Goal: Task Accomplishment & Management: Use online tool/utility

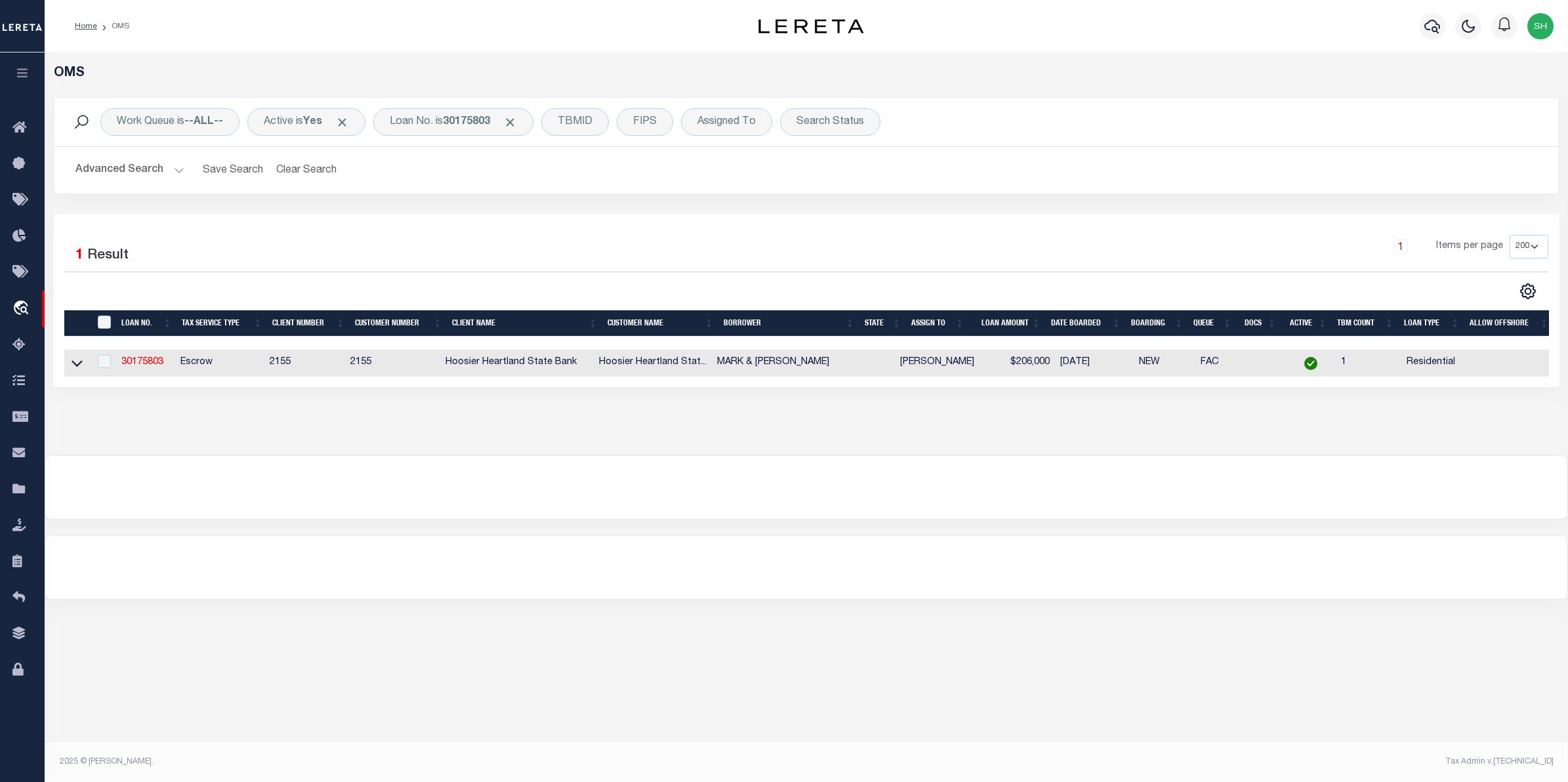
select select "200"
click at [489, 117] on b "30175803" at bounding box center [467, 122] width 48 height 10
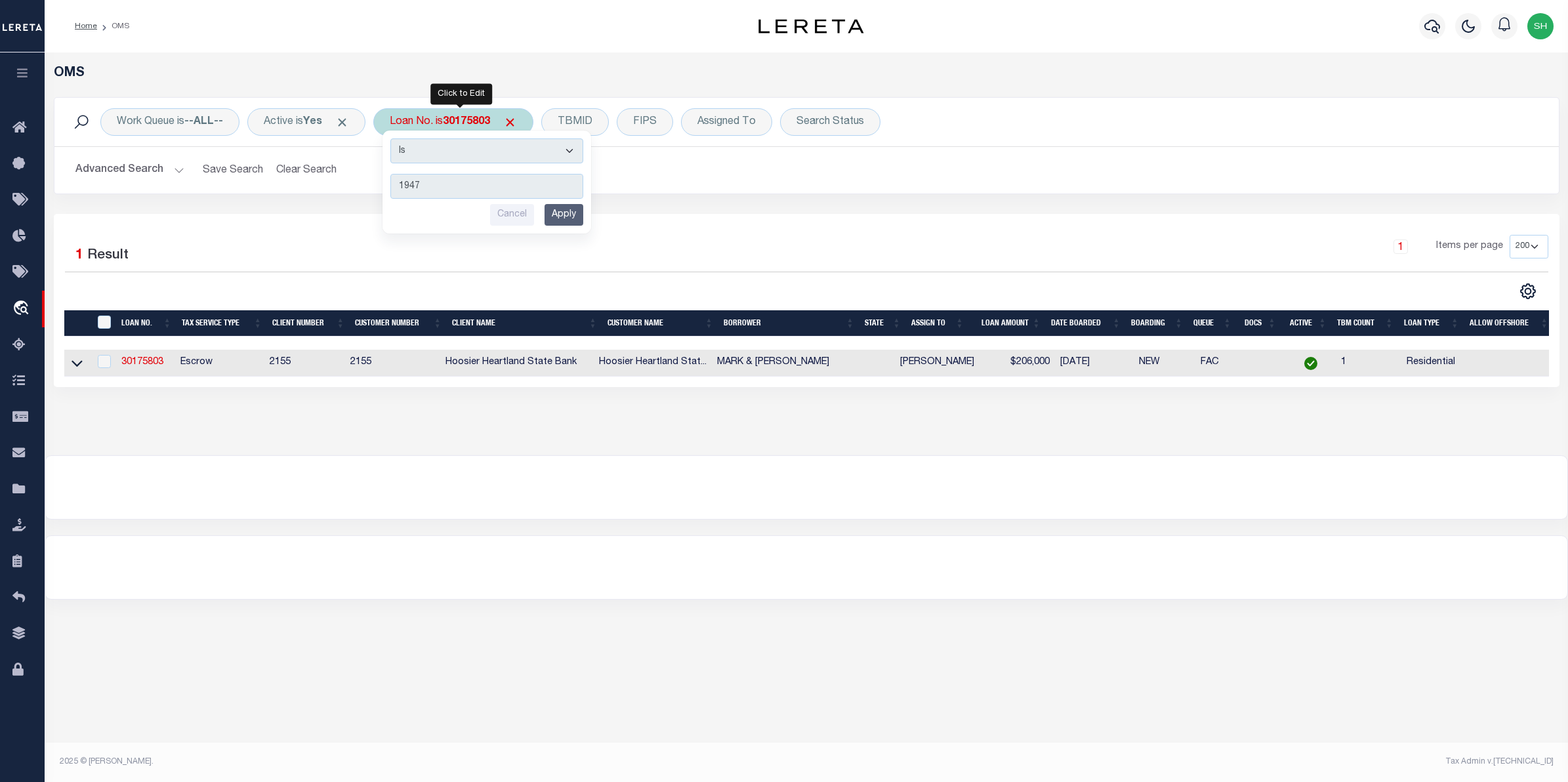
type input "19473"
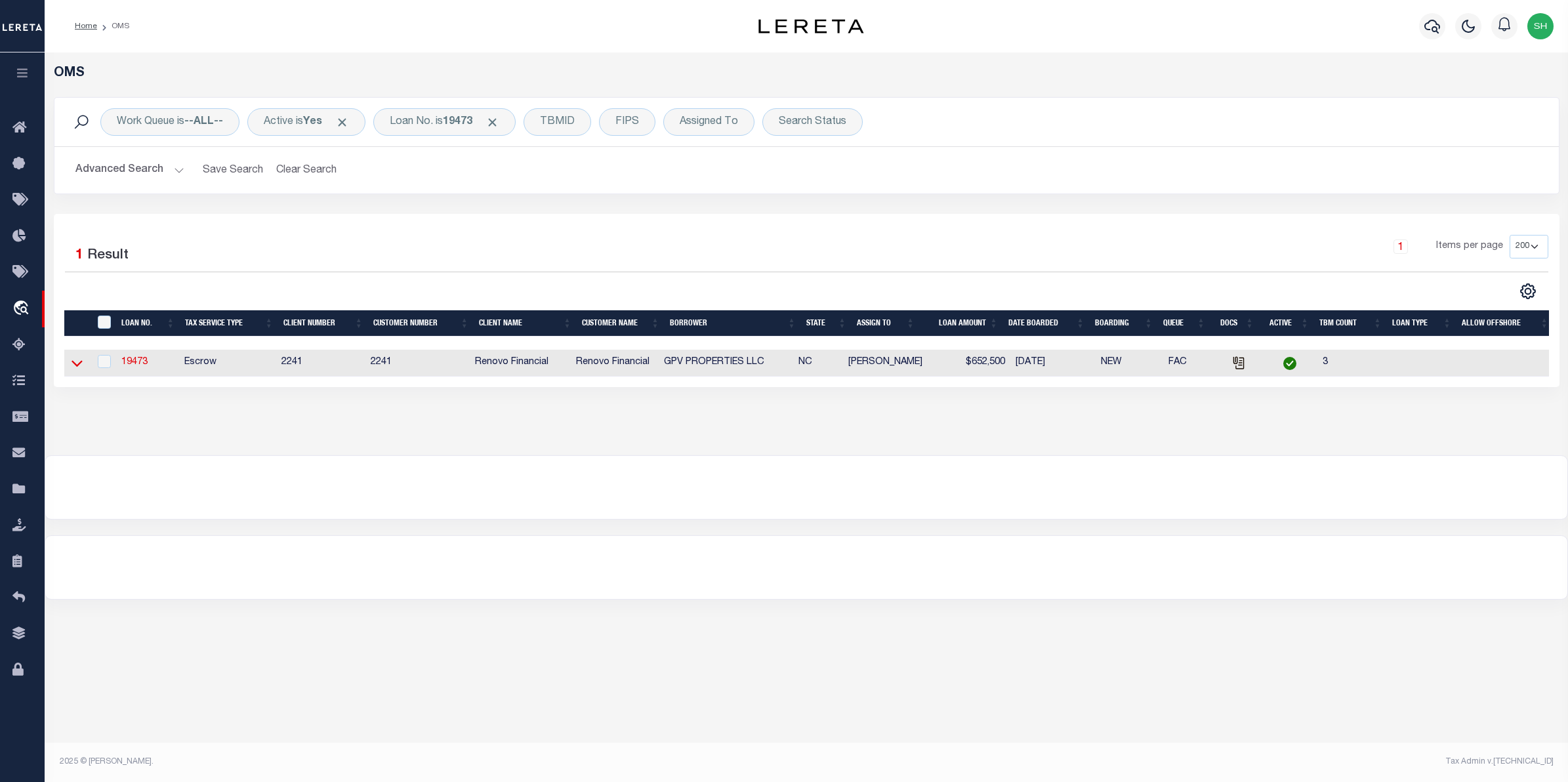
click at [79, 366] on icon at bounding box center [77, 365] width 11 height 7
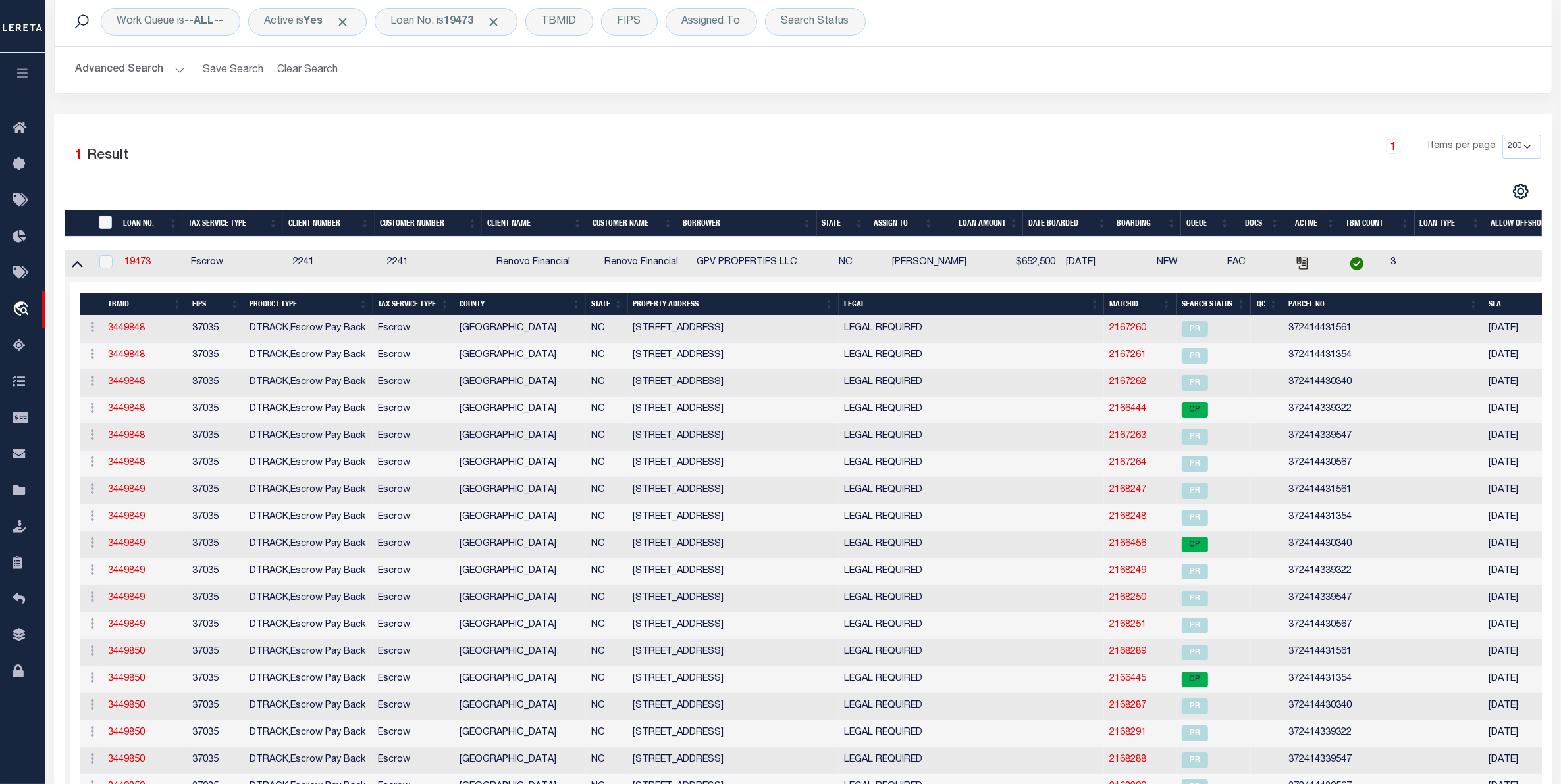
scroll to position [165, 0]
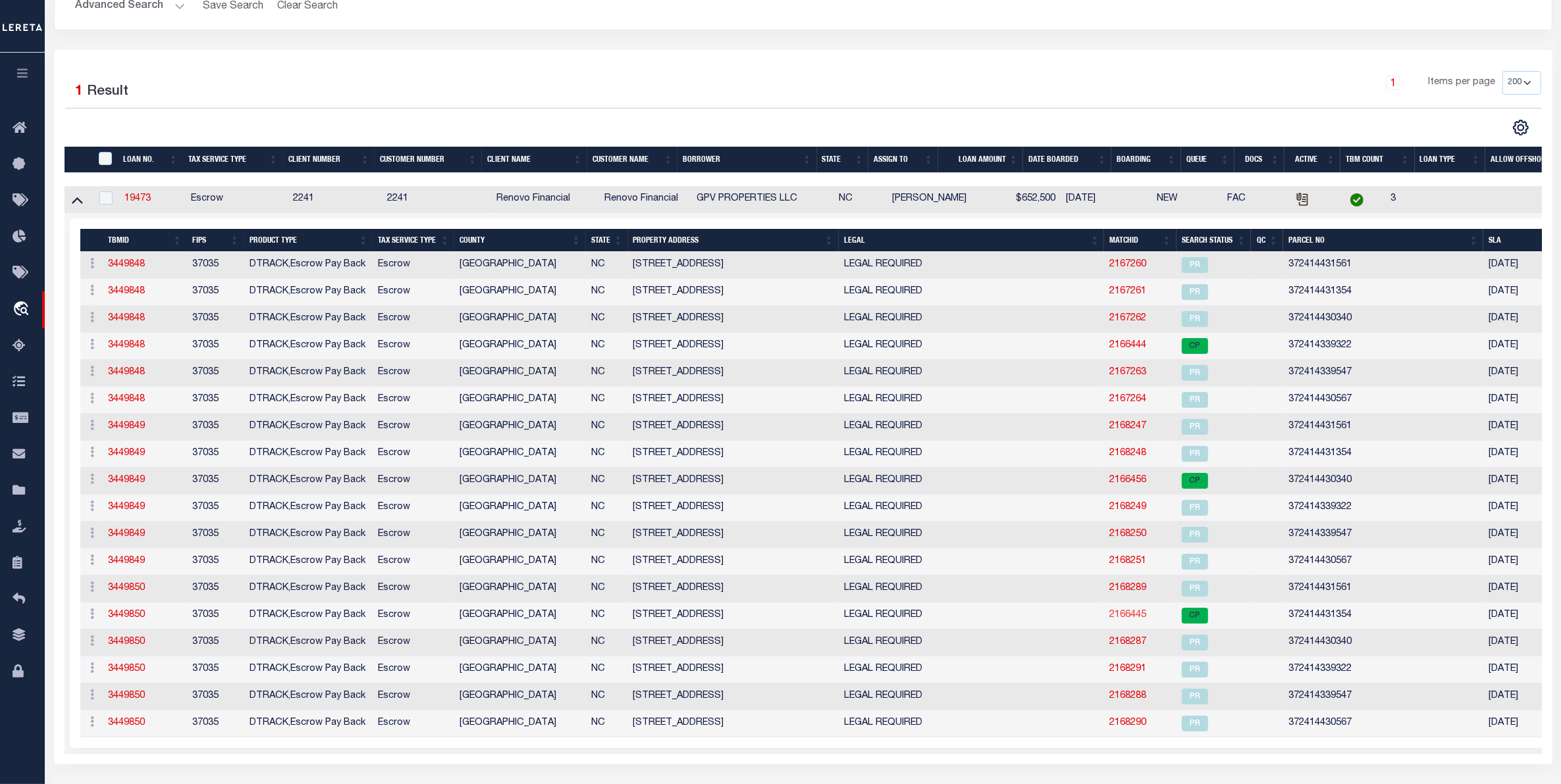
click at [1120, 619] on link "2166445" at bounding box center [1128, 615] width 37 height 10
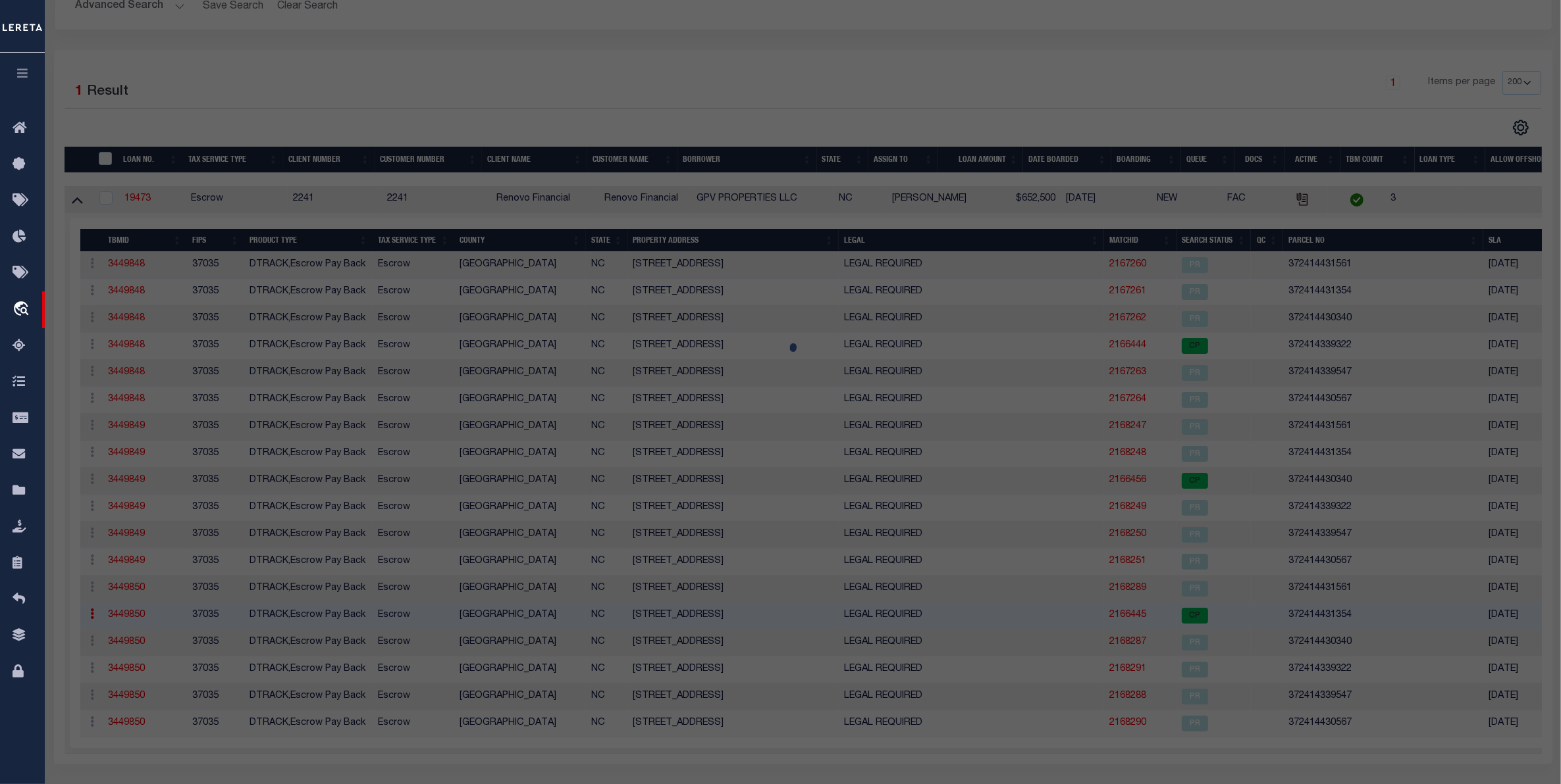
checkbox input "false"
select select "CP"
select select "099"
type input "MIKE TANGO ENTS LLC"
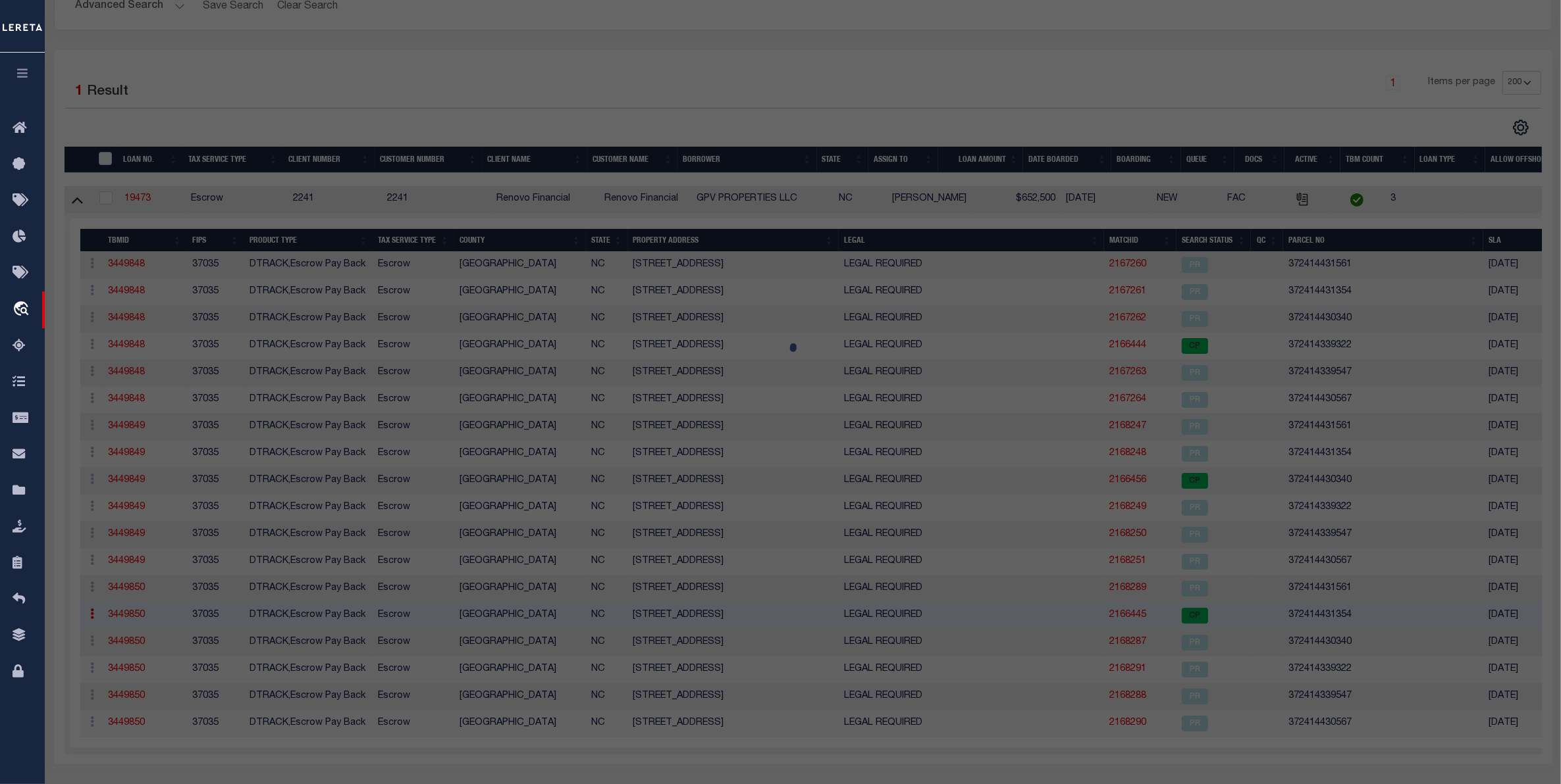
select select "AGW"
select select "LEG"
type input "2622 31ST AVENUE CT NE"
type input "HICKORY, NC 28601"
type textarea "LOT 4 PLAT 42-135"
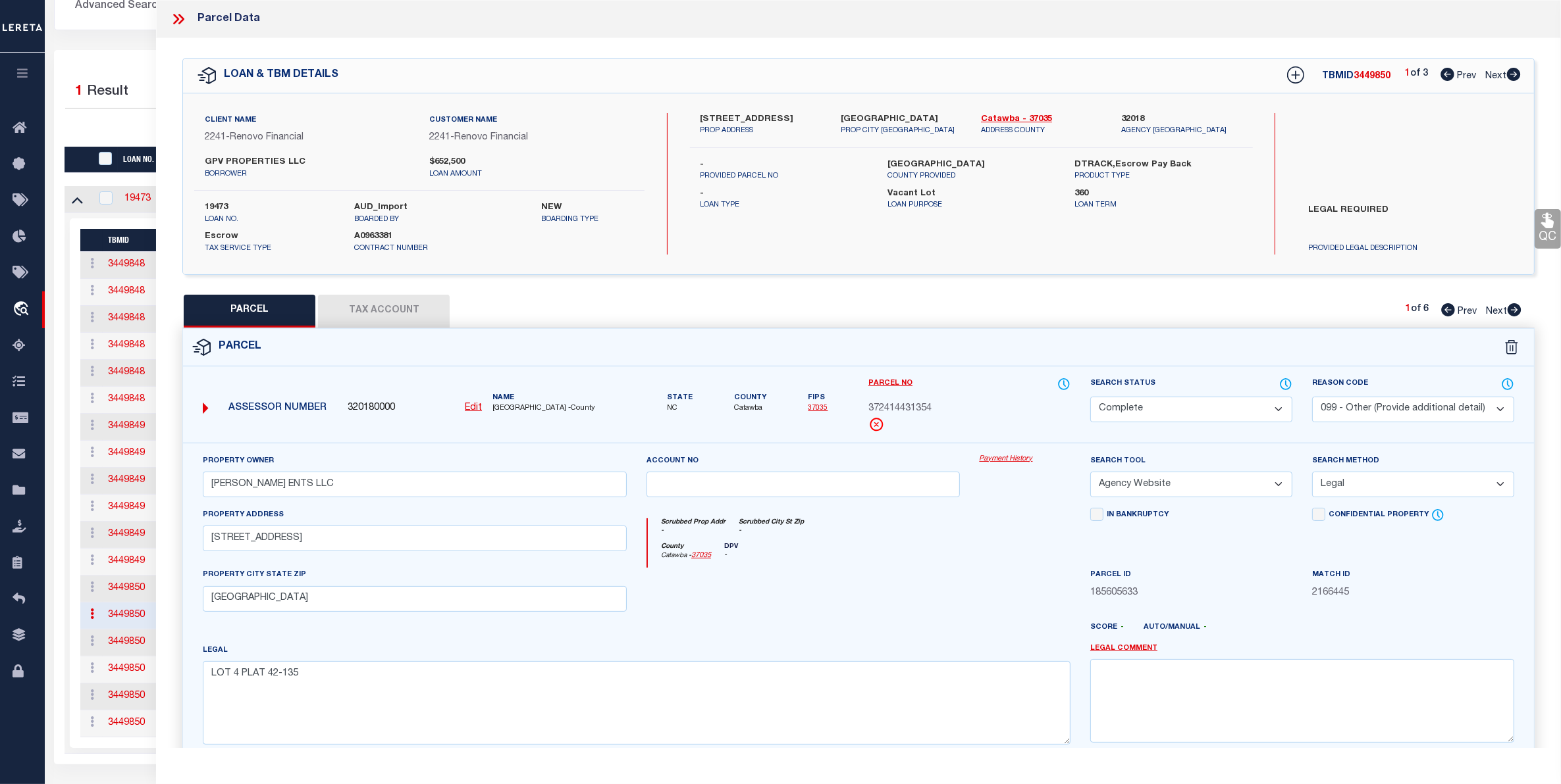
click at [1014, 463] on link "Payment History" at bounding box center [1024, 459] width 91 height 11
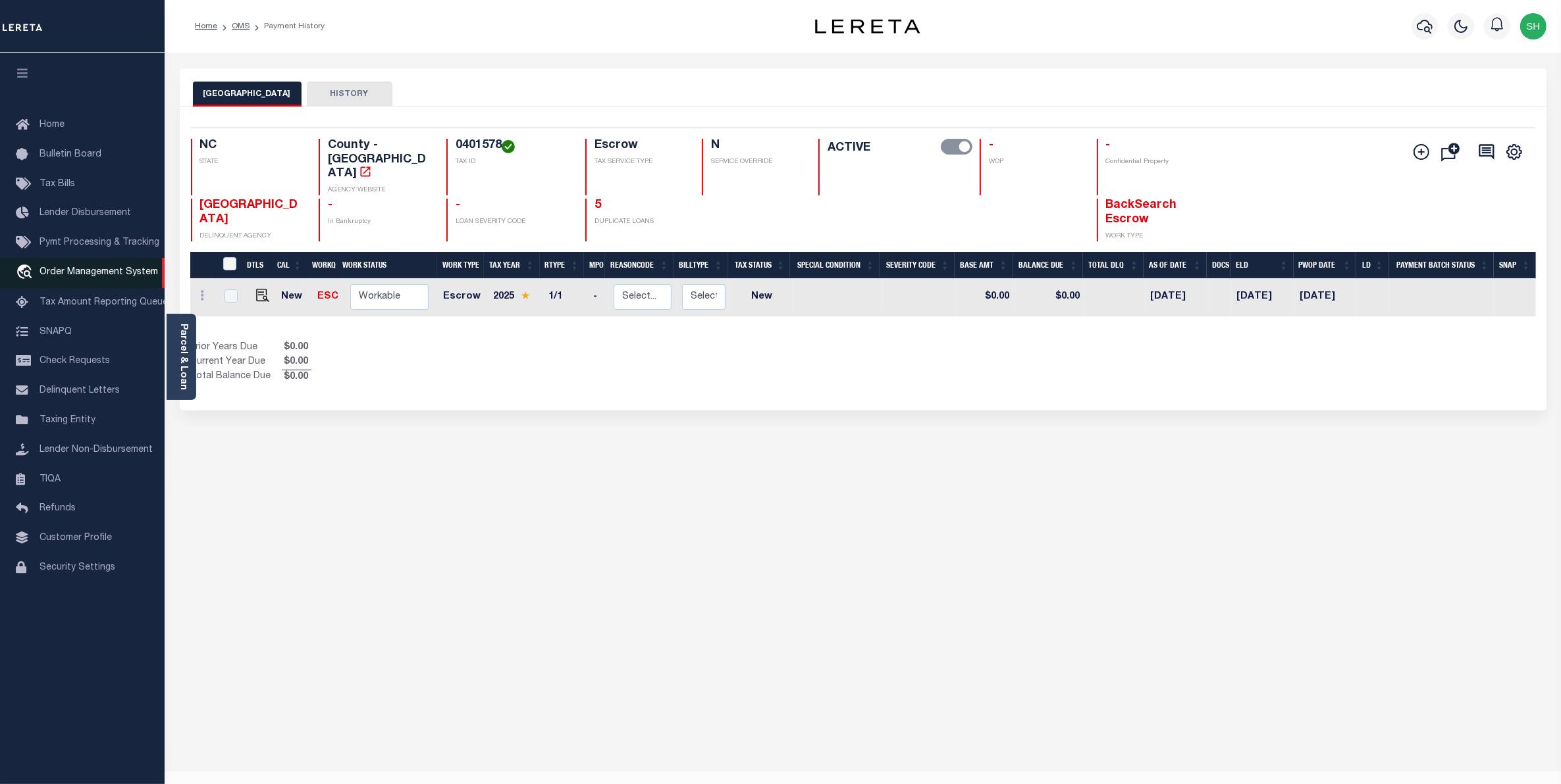
click at [78, 277] on span "Order Management System" at bounding box center [99, 272] width 119 height 10
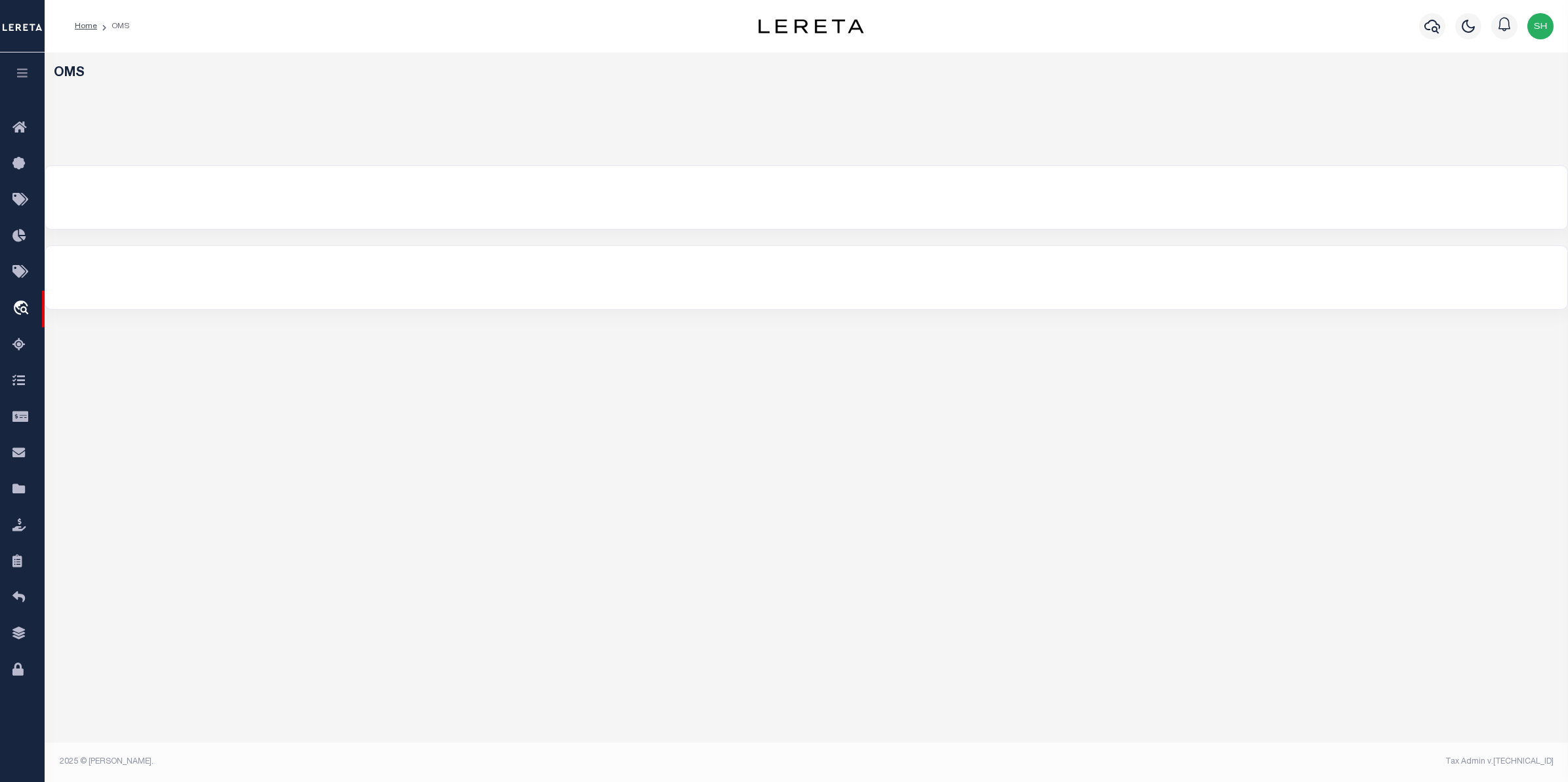
select select "200"
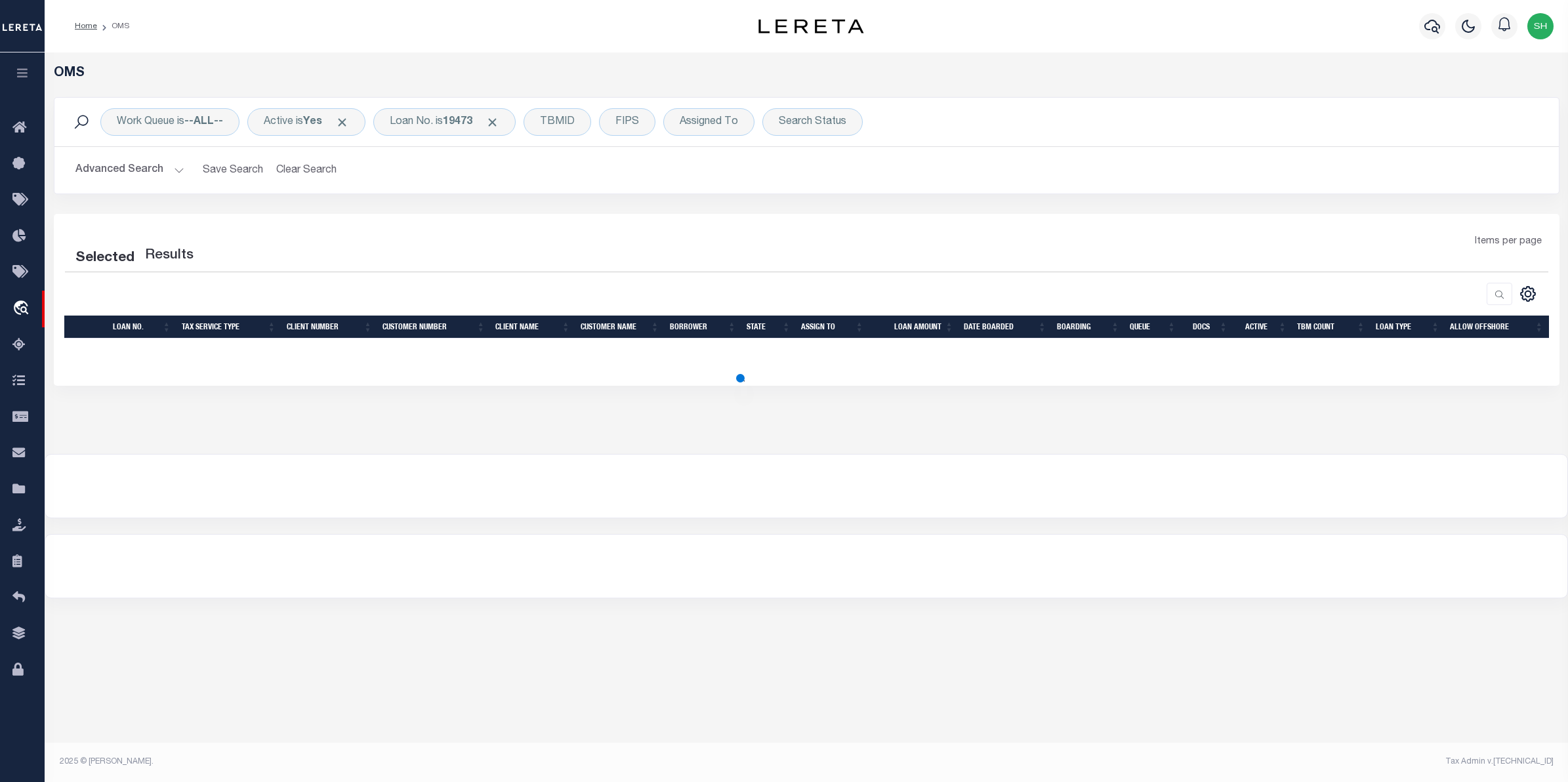
select select "200"
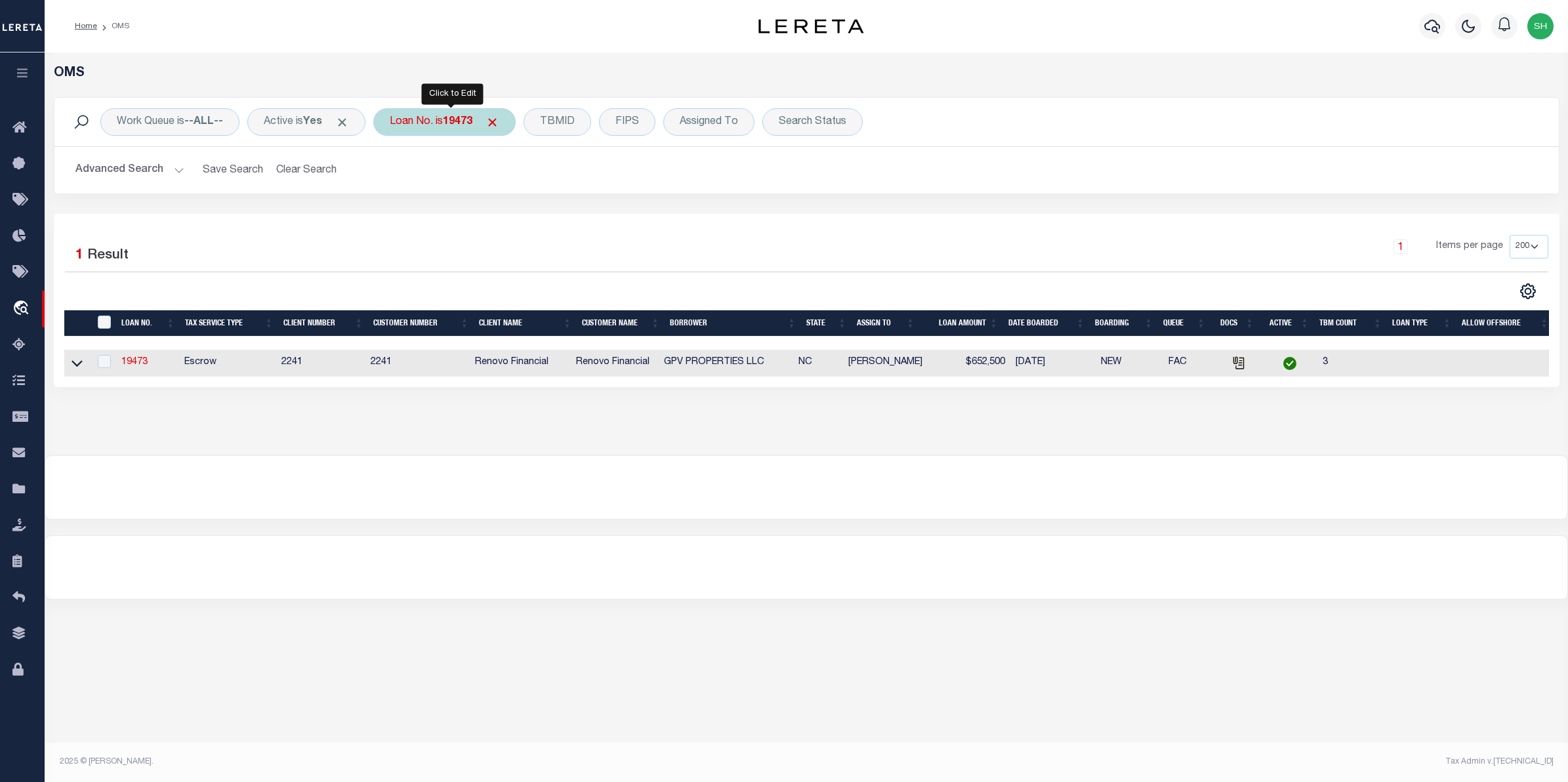
click at [467, 120] on b "19473" at bounding box center [458, 122] width 29 height 10
type input "400030969"
click at [562, 213] on input "Apply" at bounding box center [563, 214] width 39 height 22
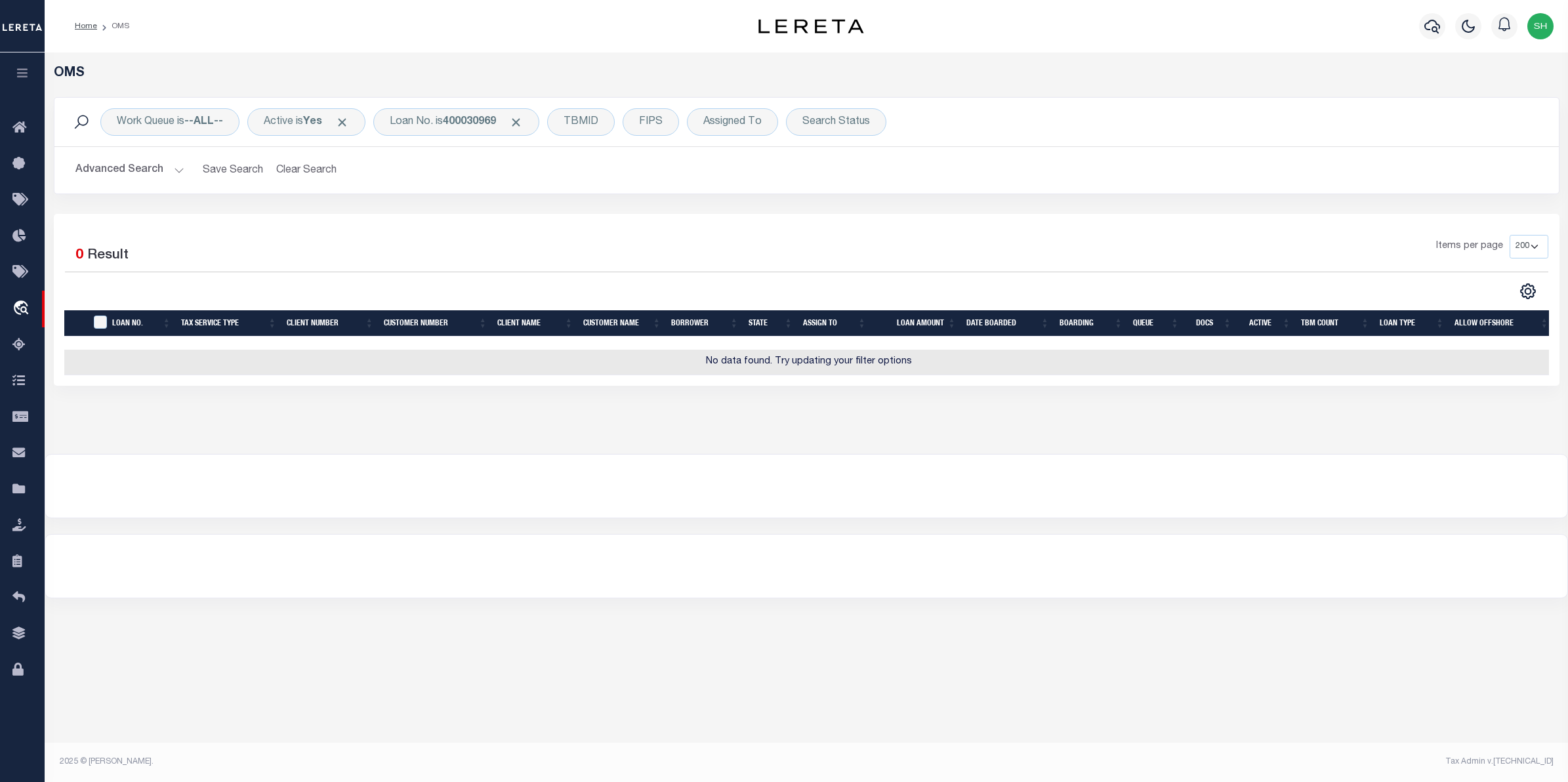
click at [22, 79] on icon "button" at bounding box center [22, 73] width 15 height 12
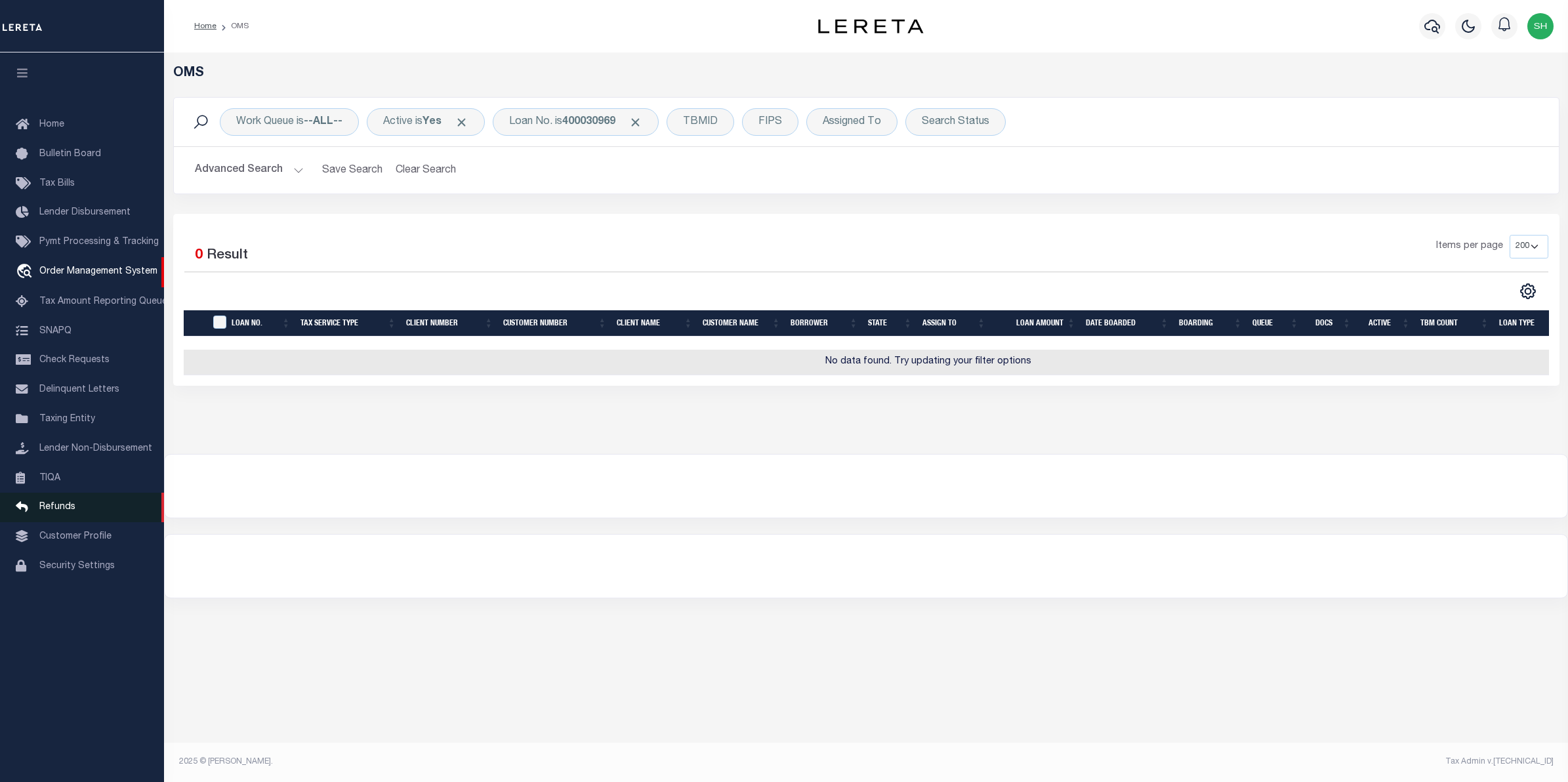
click at [69, 512] on span "Refunds" at bounding box center [58, 507] width 36 height 10
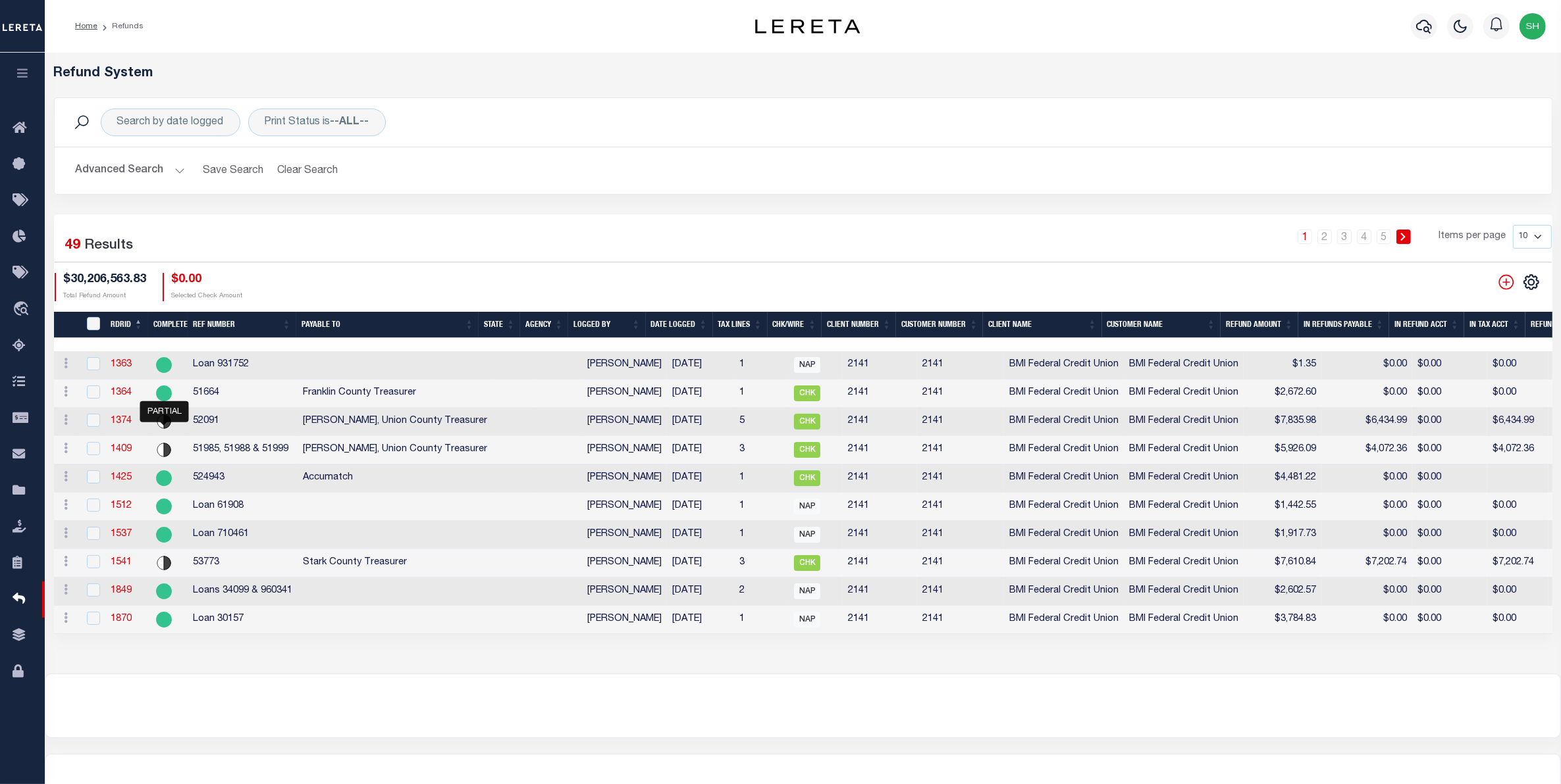
click at [155, 169] on button "Advanced Search" at bounding box center [130, 171] width 109 height 26
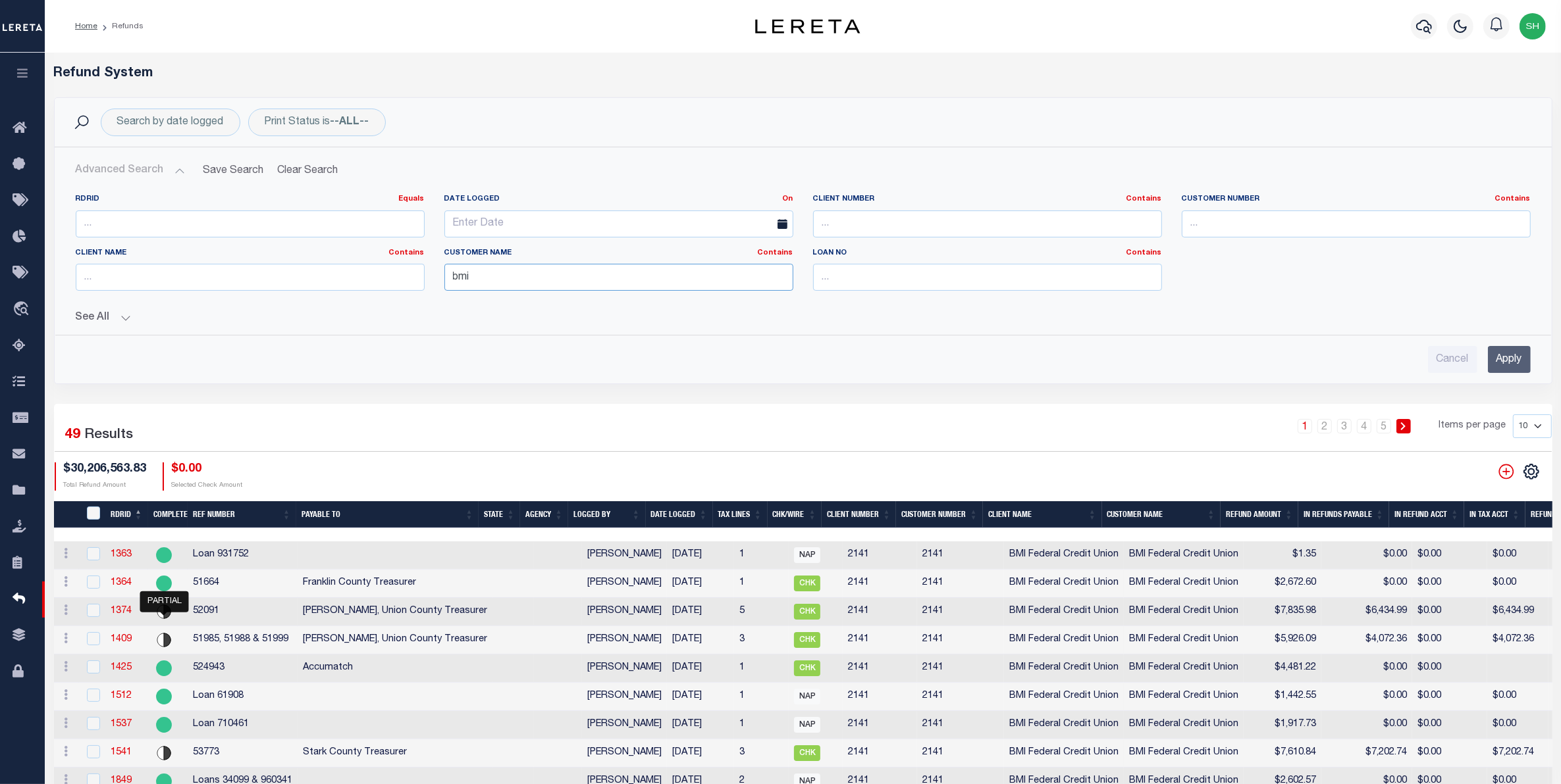
drag, startPoint x: 667, startPoint y: 283, endPoint x: 313, endPoint y: 276, distance: 354.1
click at [313, 276] on div "RDRID Equals Equals Is Not Equal To Is Greater Than Is Less Than Date Logged On…" at bounding box center [803, 248] width 1474 height 107
type input "renovo"
click at [946, 277] on input "text" at bounding box center [987, 277] width 348 height 27
type input "8949"
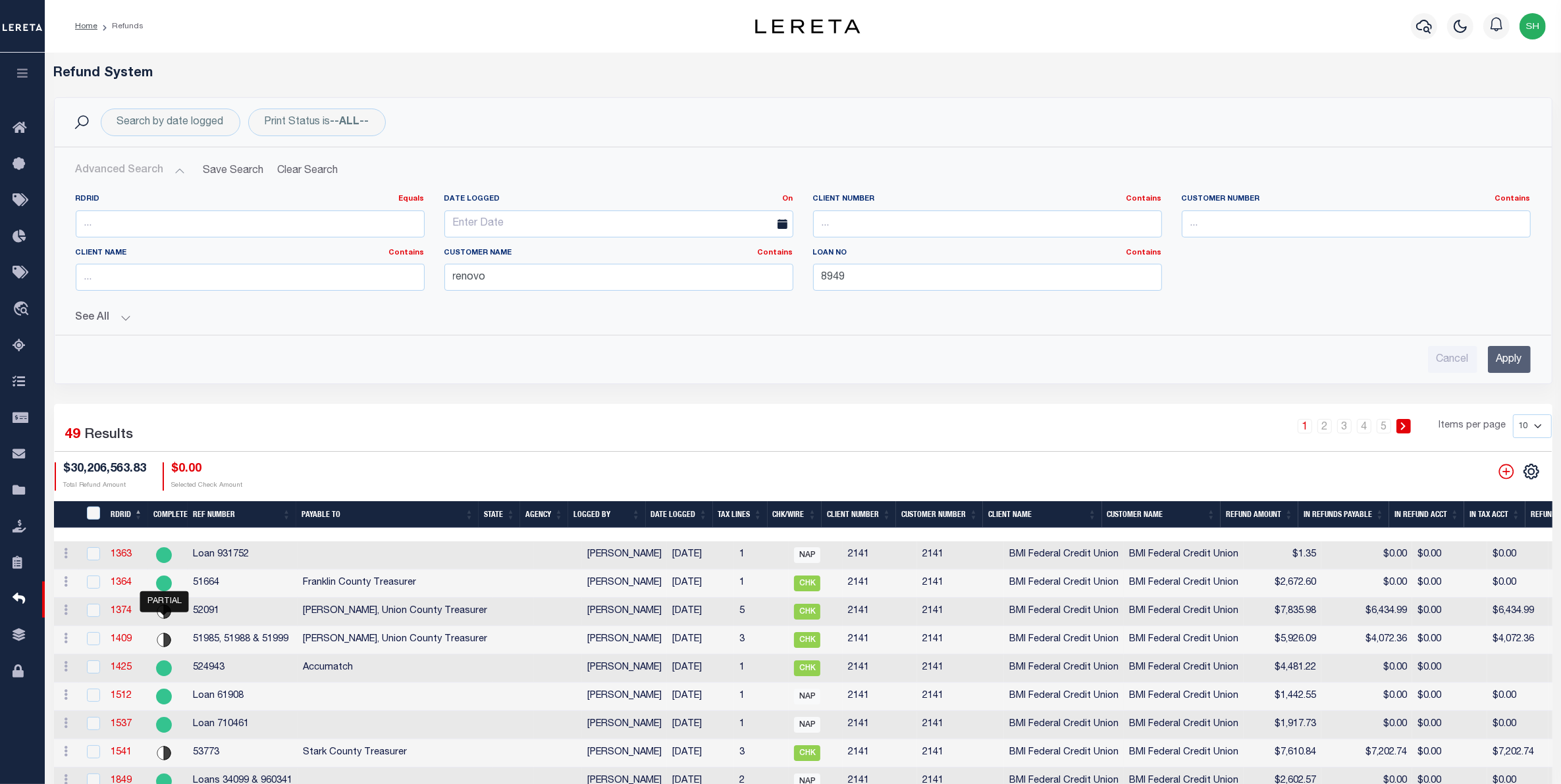
click at [1508, 362] on input "Apply" at bounding box center [1508, 359] width 42 height 27
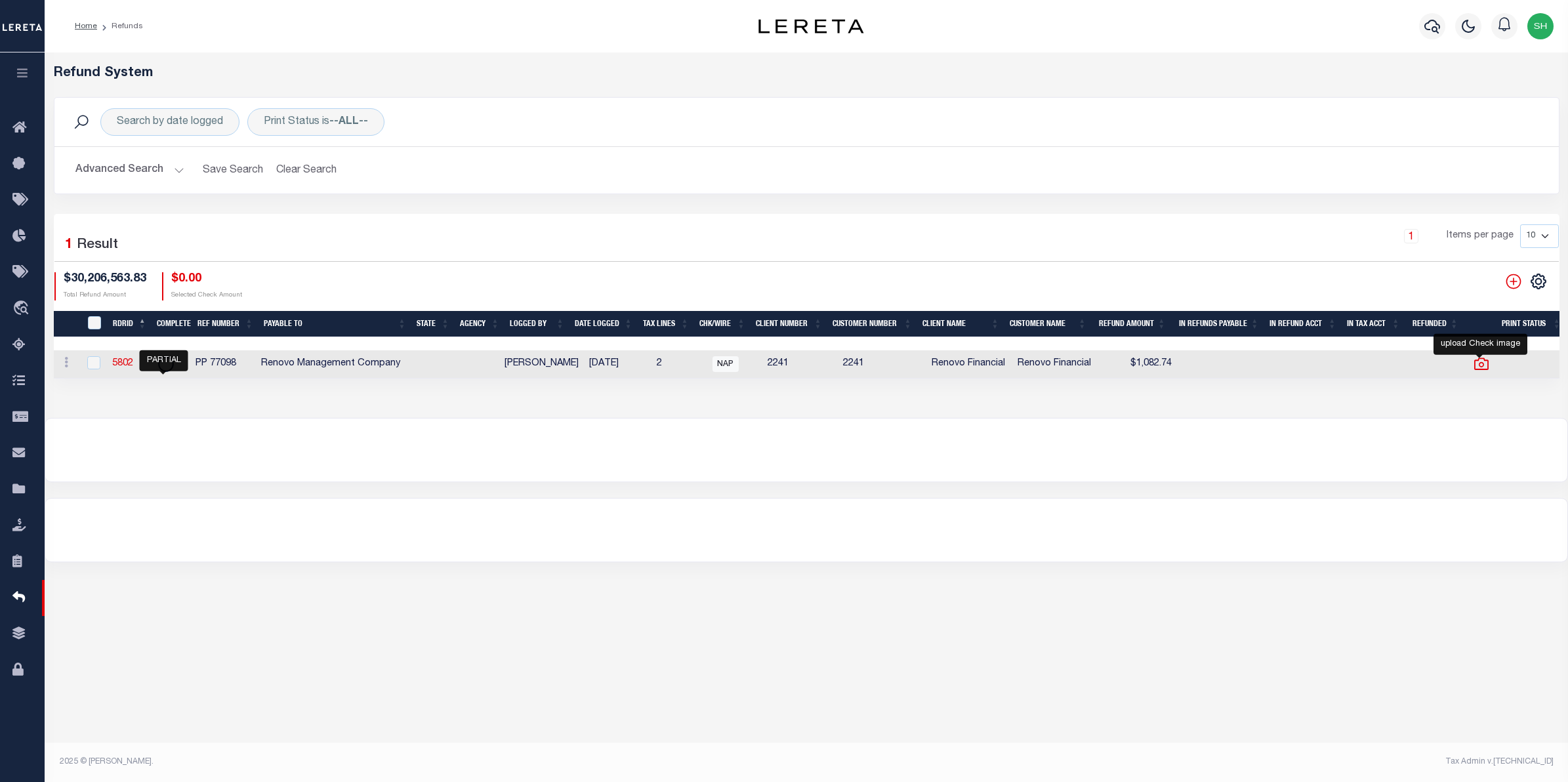
click at [1474, 368] on icon at bounding box center [1481, 365] width 15 height 12
checkbox input "true"
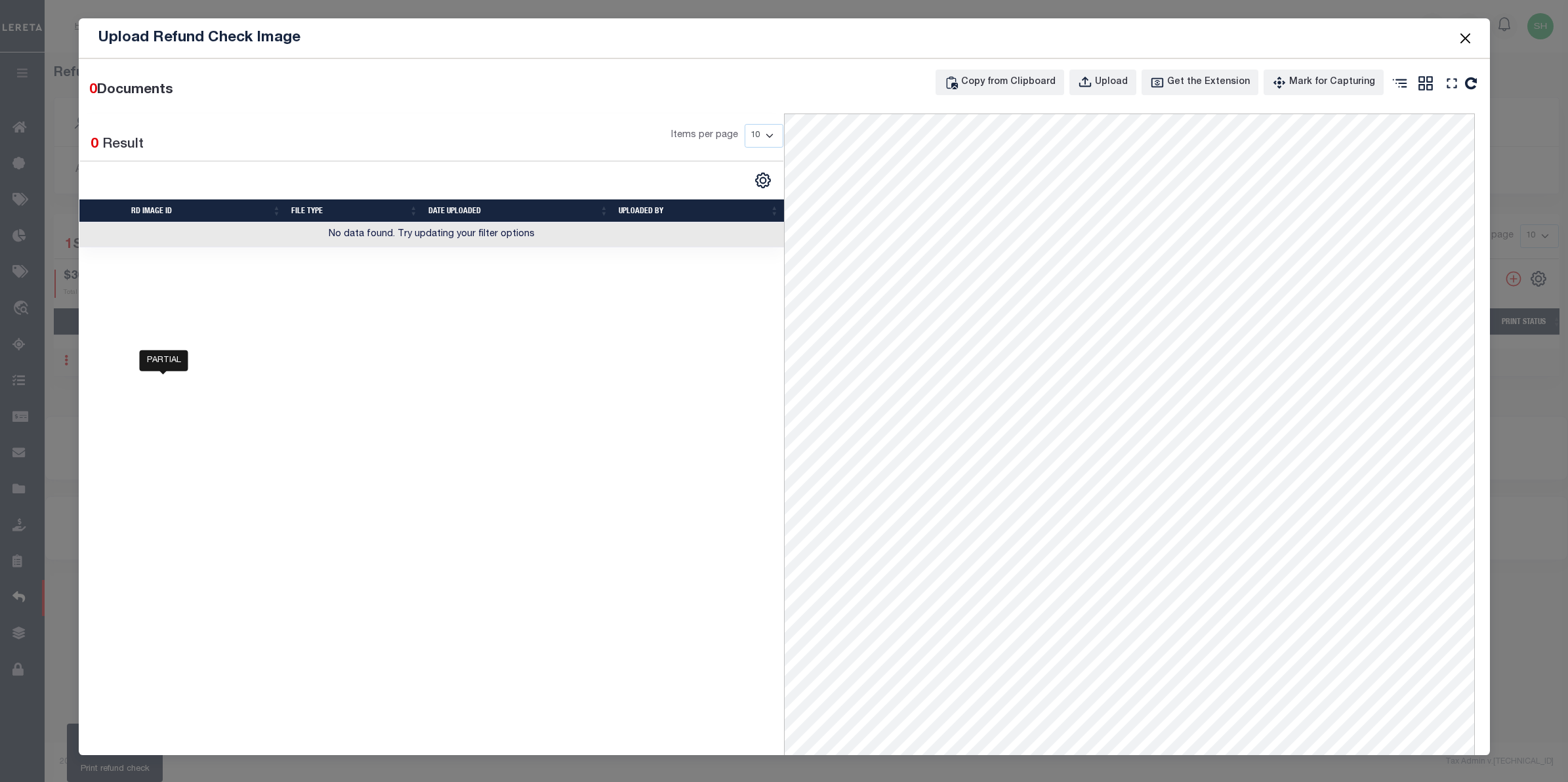
click at [1464, 38] on button "Close" at bounding box center [1465, 38] width 17 height 17
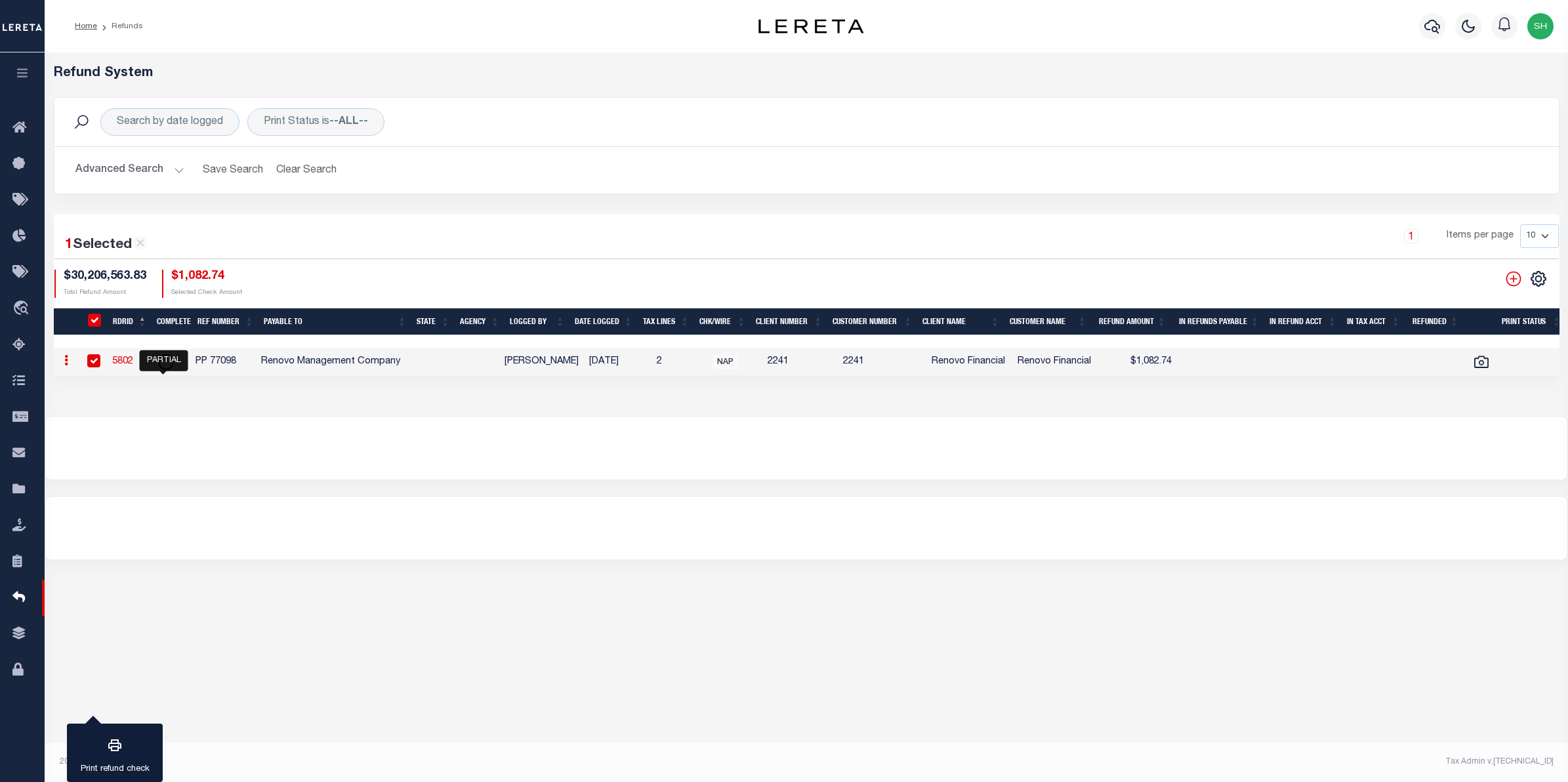
click at [124, 361] on link "5802" at bounding box center [123, 361] width 21 height 10
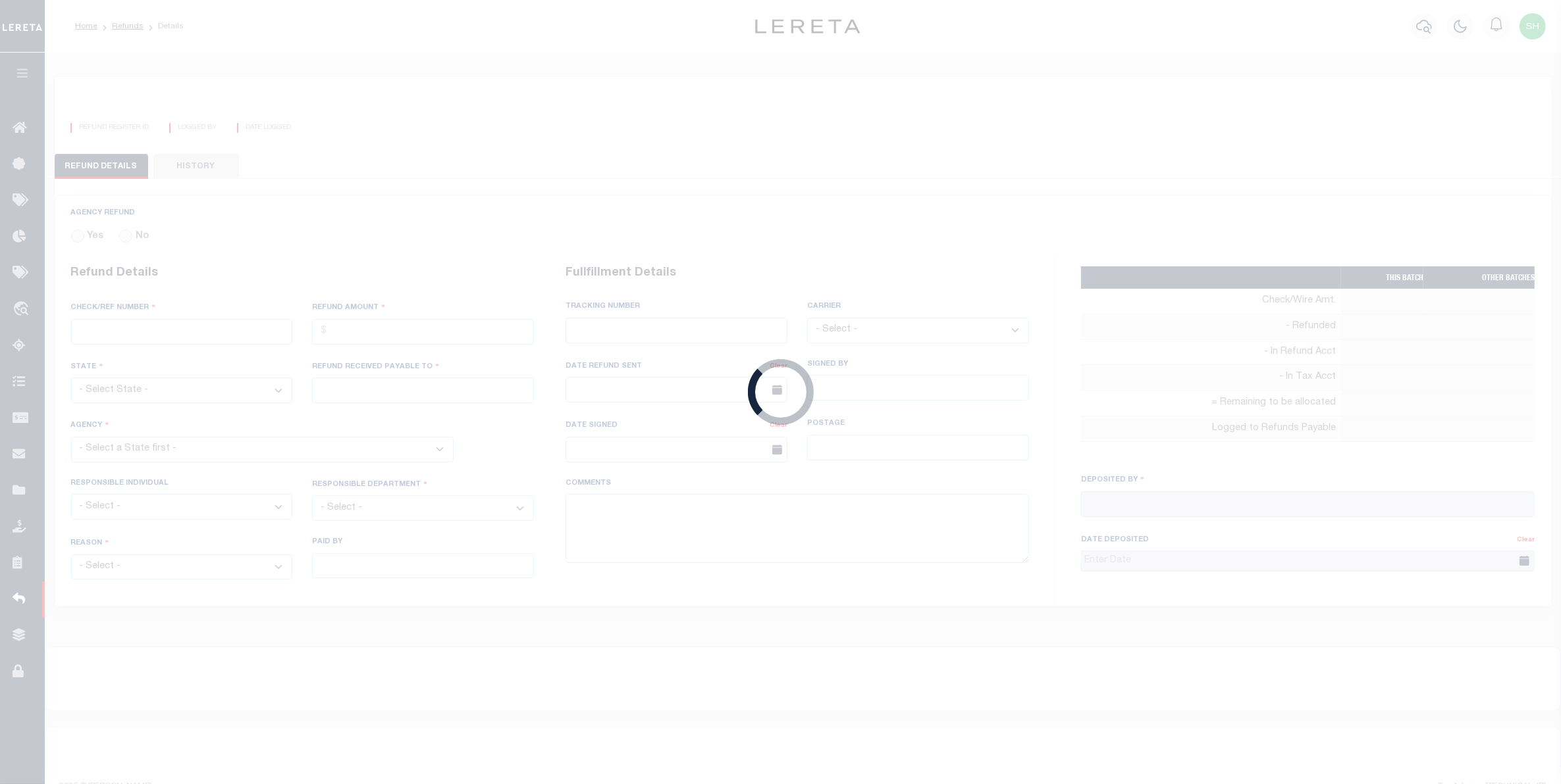
radio input "true"
type input "PP 77098"
type input "$1,082.74"
type input "Renovo Management Company"
select select "LOC"
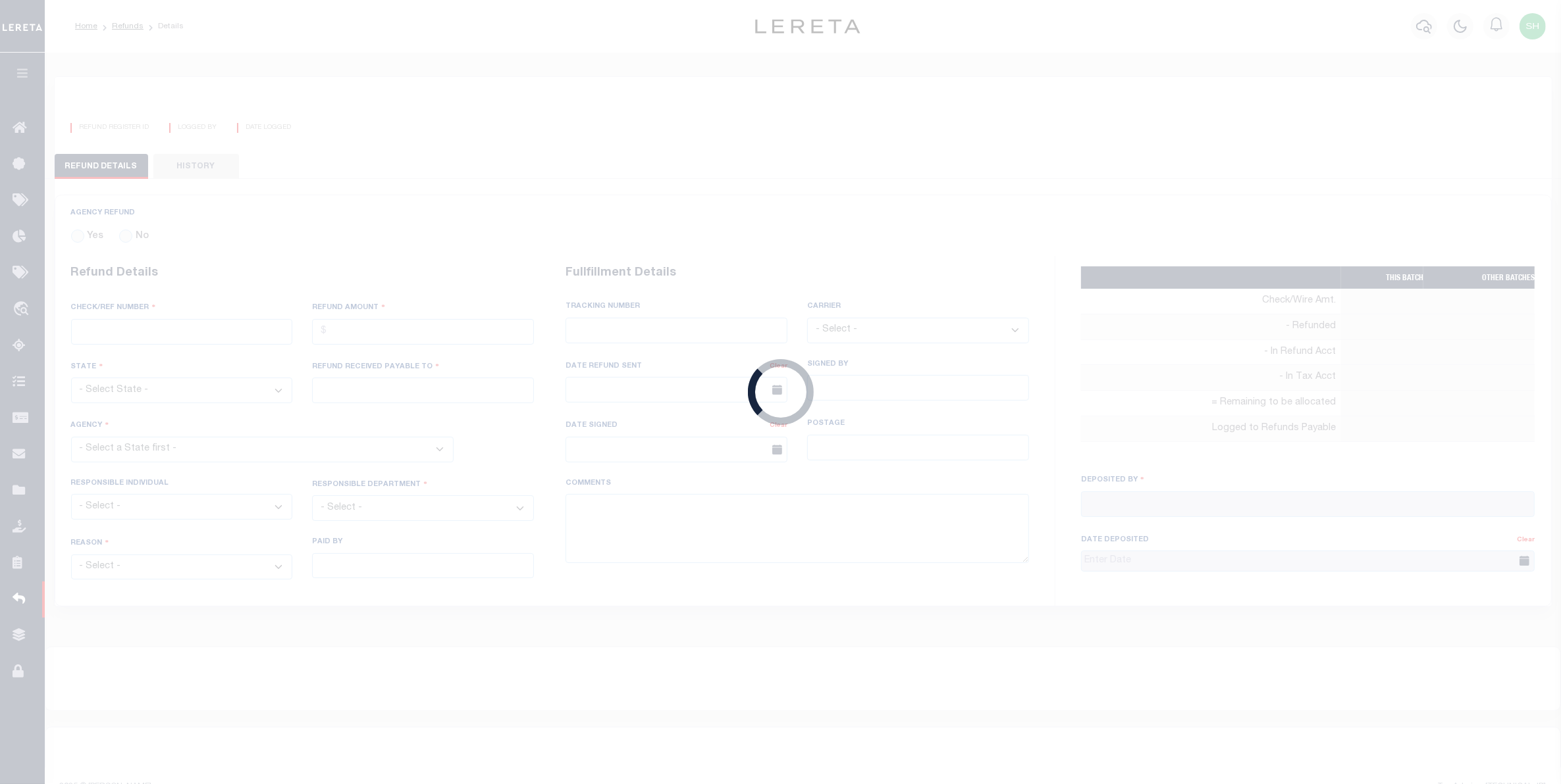
select select "KYE"
type textarea "Email to [PERSON_NAME] to activate loan # 8949 for parcels 14501 00031 and 1900…"
type input "[PERSON_NAME]"
type input "[DATE]"
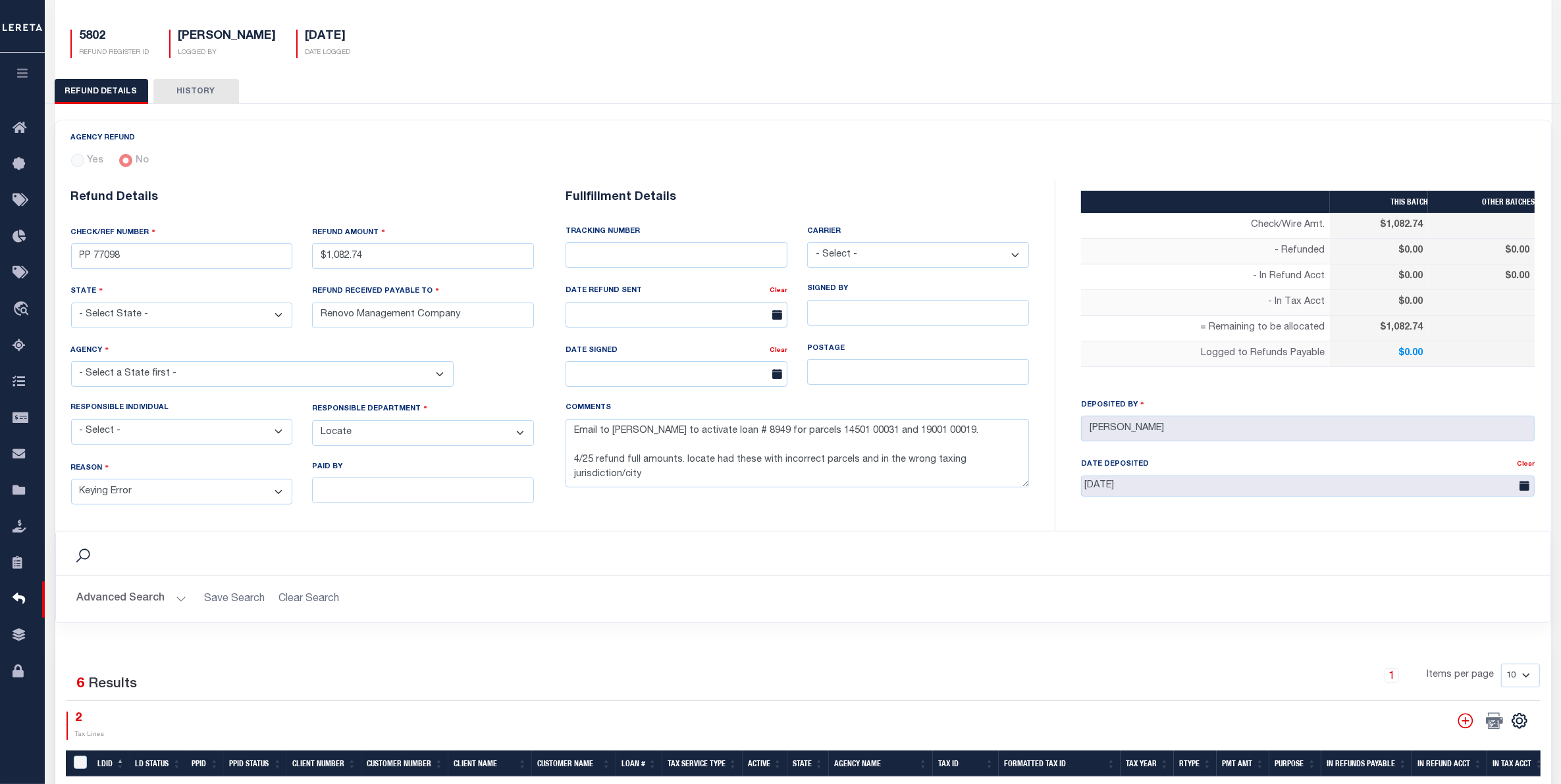
scroll to position [82, 0]
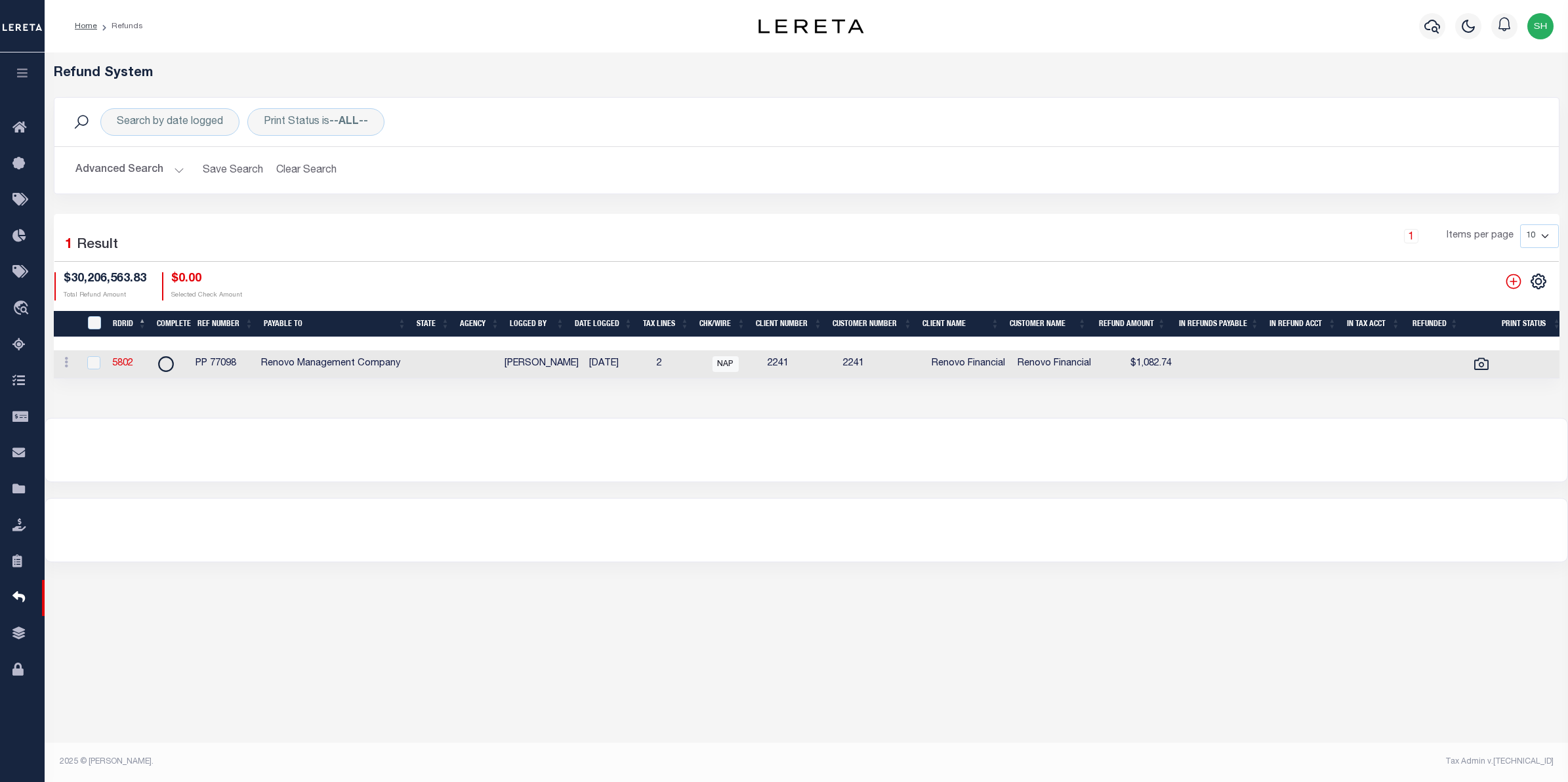
click at [132, 168] on button "Advanced Search" at bounding box center [130, 170] width 109 height 26
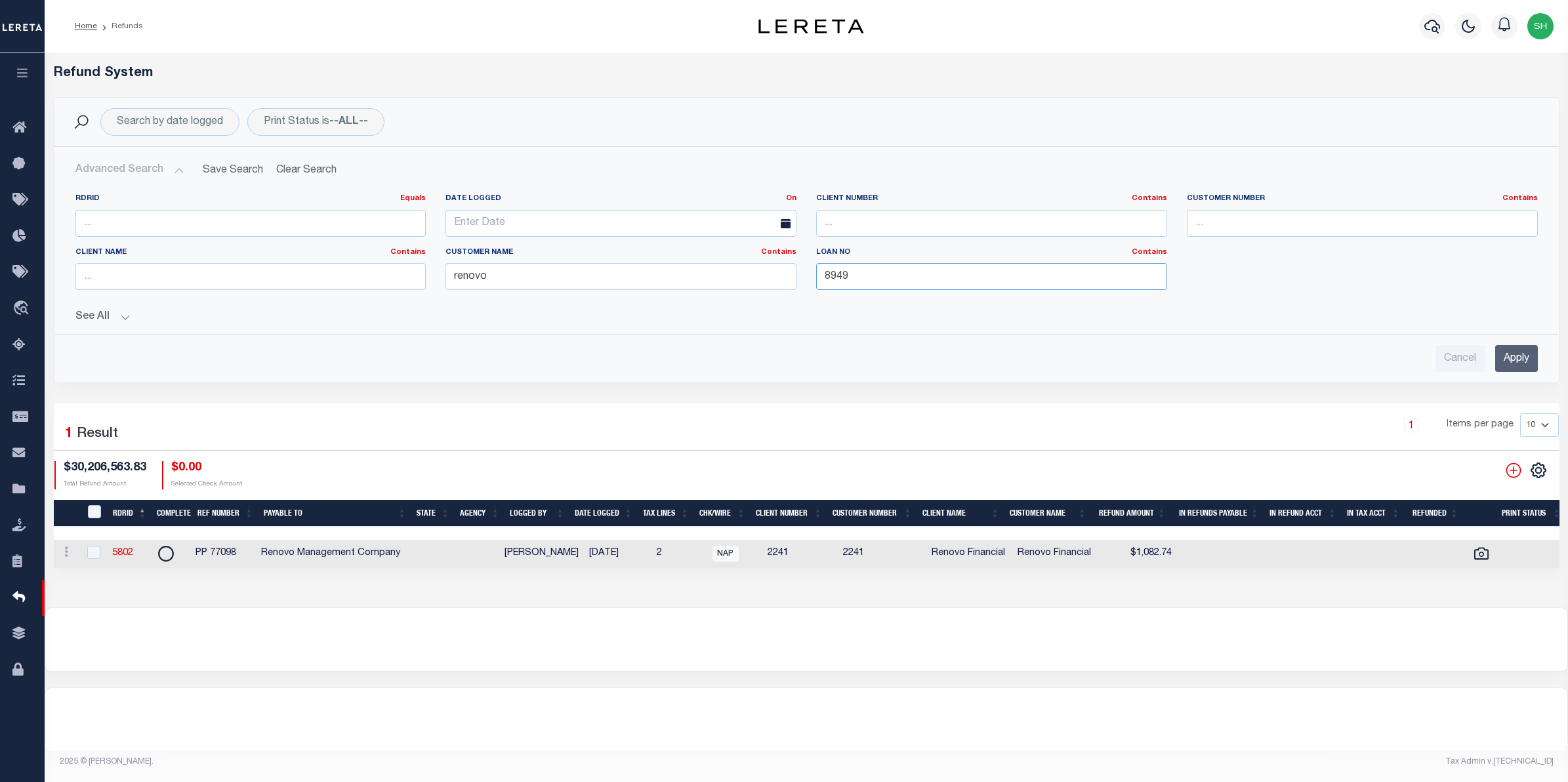
drag, startPoint x: 949, startPoint y: 274, endPoint x: 792, endPoint y: 273, distance: 157.0
click at [792, 273] on div "RDRID Equals Equals Is Not Equal To Is Greater Than Is Less Than Date Logged On…" at bounding box center [806, 247] width 1482 height 107
type input "8804"
click at [1526, 365] on input "Apply" at bounding box center [1516, 358] width 42 height 27
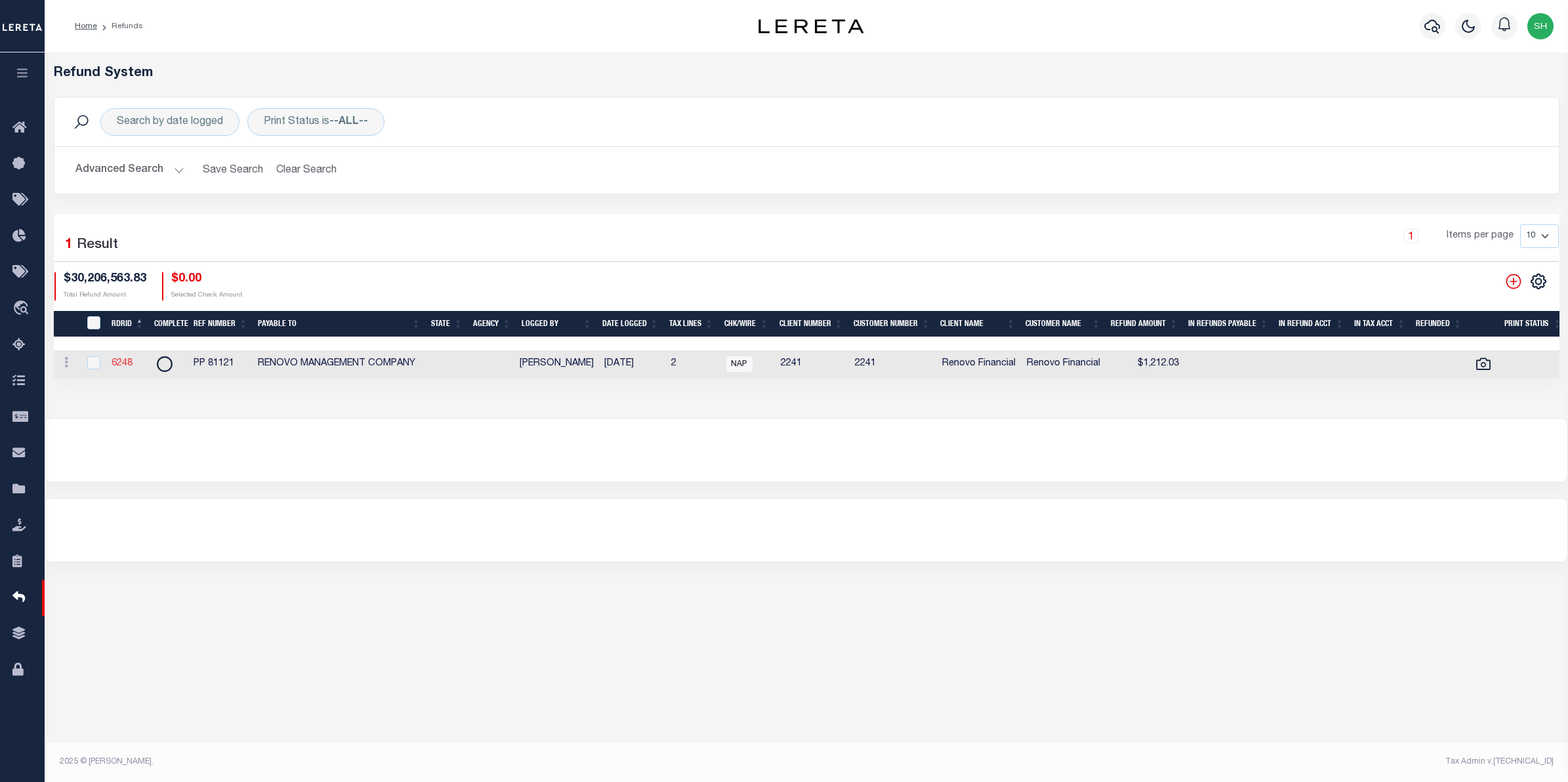
click at [115, 368] on link "6248" at bounding box center [122, 363] width 21 height 10
checkbox input "true"
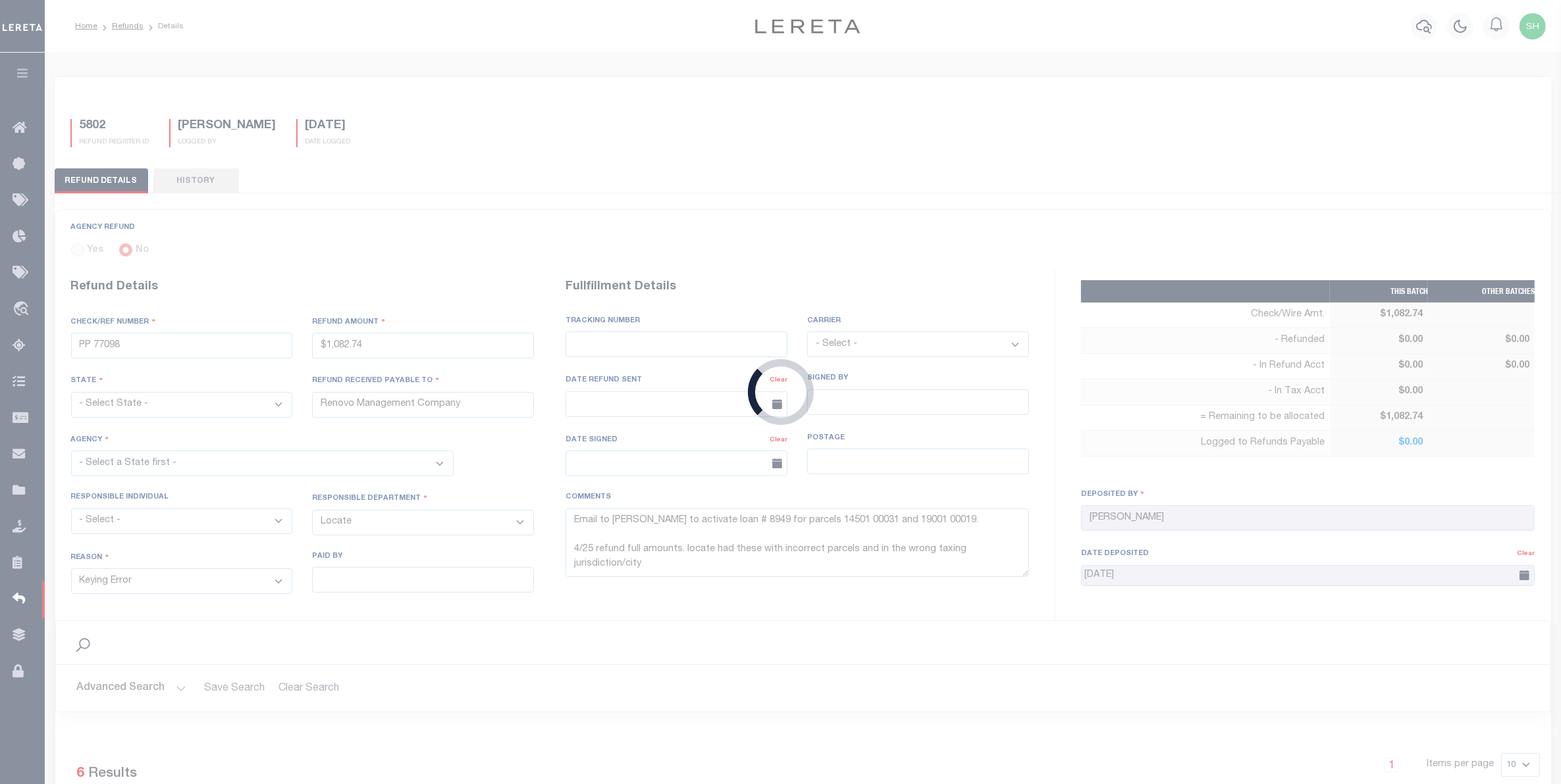
type input "PP 81121"
type input "$1,212.03"
type input "RENOVO MANAGEMENT COMPANY"
select select "CUS"
select select "OVP"
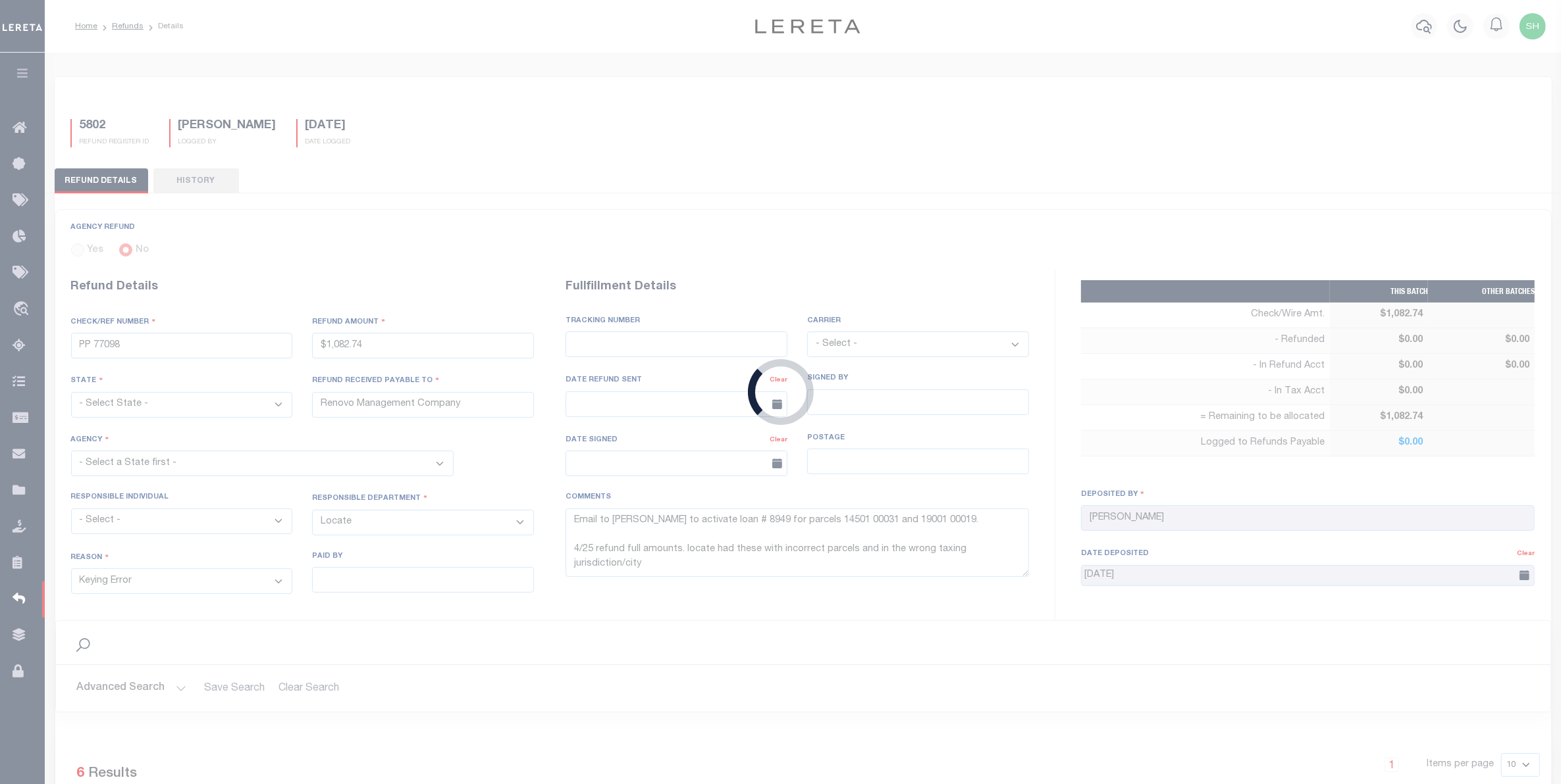
type textarea "THIS IS FROM THE RFR REPORT"
type input "[PERSON_NAME]"
type input "[DATE]"
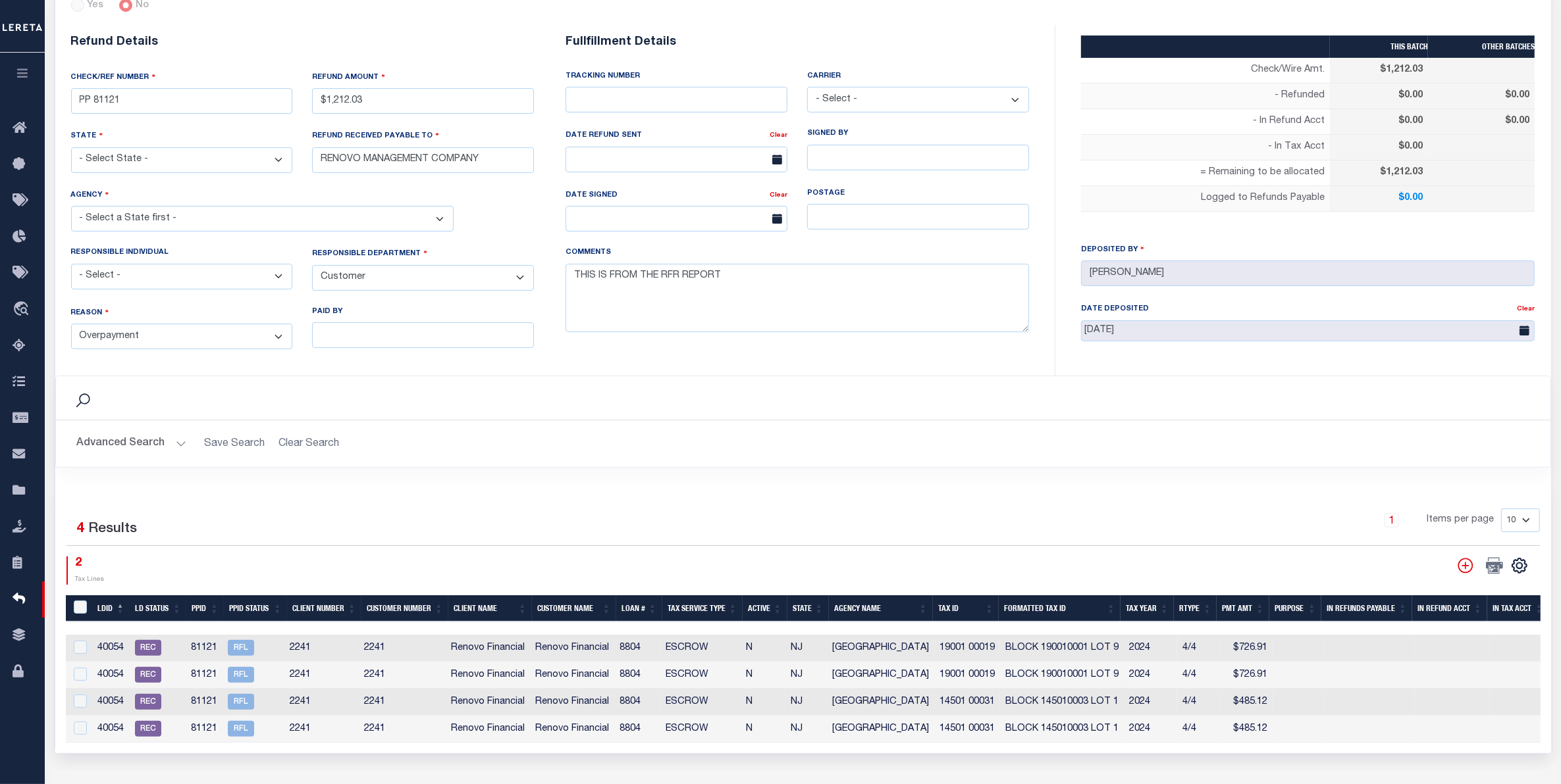
scroll to position [247, 0]
